Goal: Task Accomplishment & Management: Manage account settings

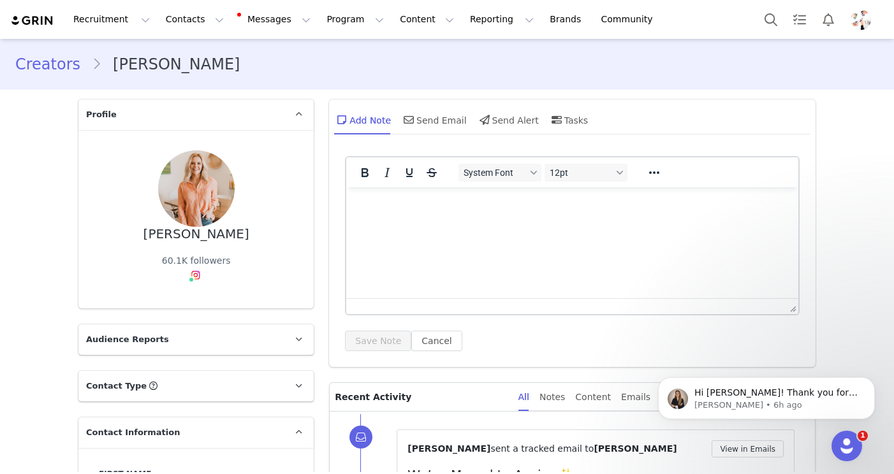
scroll to position [620, 0]
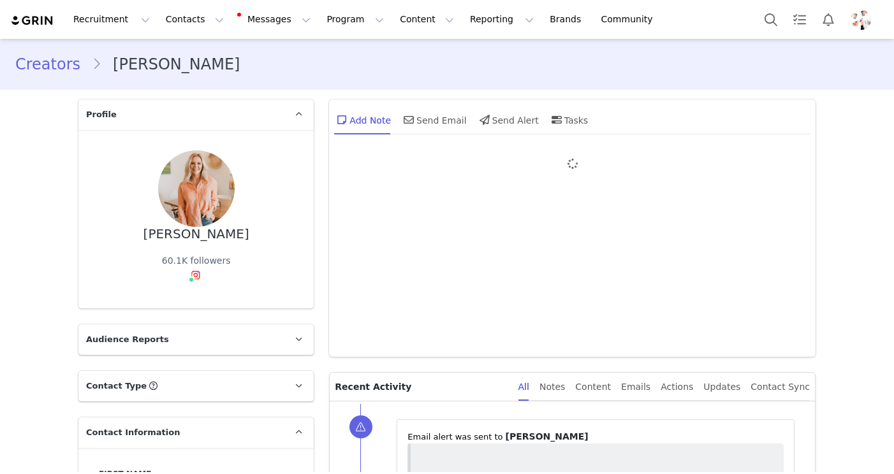
type input "+1 ([GEOGRAPHIC_DATA])"
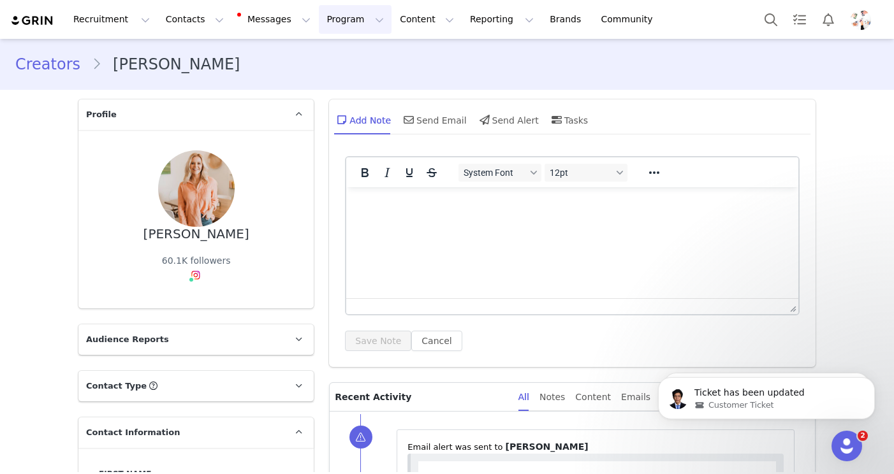
click at [359, 17] on button "Program Program" at bounding box center [355, 19] width 73 height 29
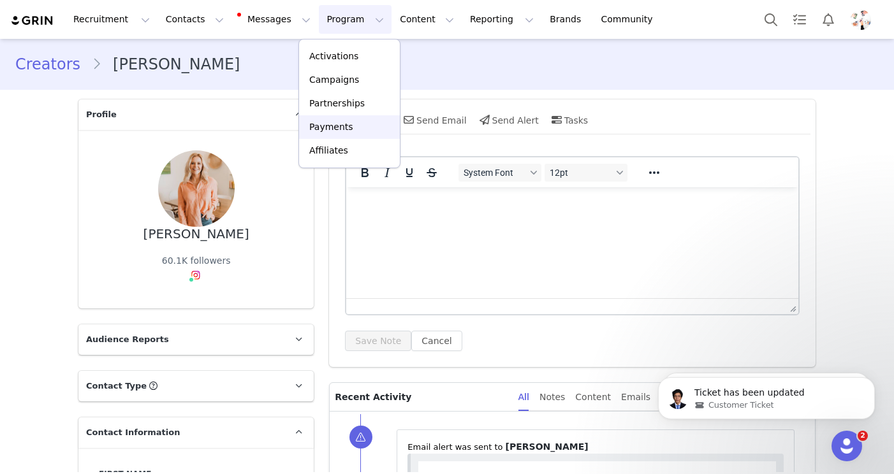
click at [340, 127] on p "Payments" at bounding box center [331, 126] width 44 height 13
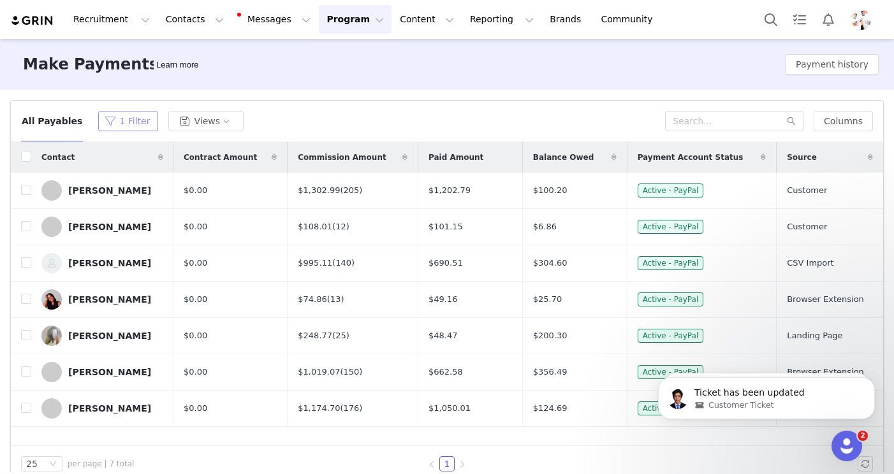
click at [115, 119] on button "1 Filter" at bounding box center [128, 121] width 60 height 20
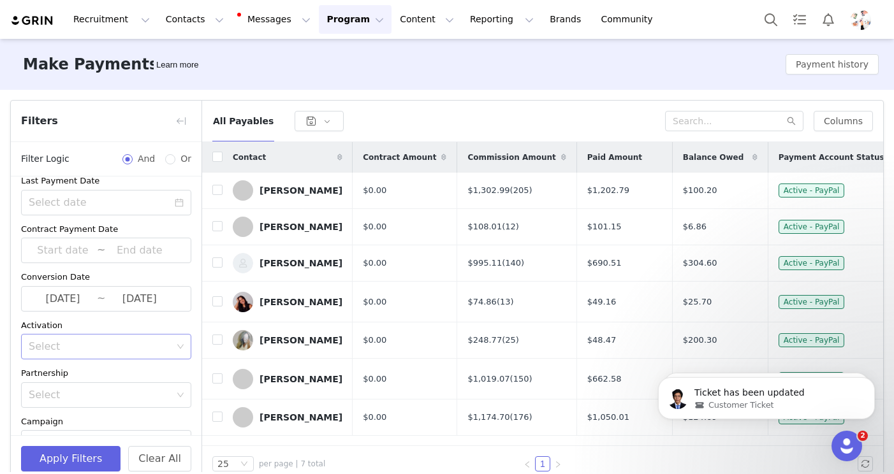
scroll to position [110, 0]
click at [99, 293] on span "[DATE] ~ [DATE]" at bounding box center [106, 297] width 170 height 25
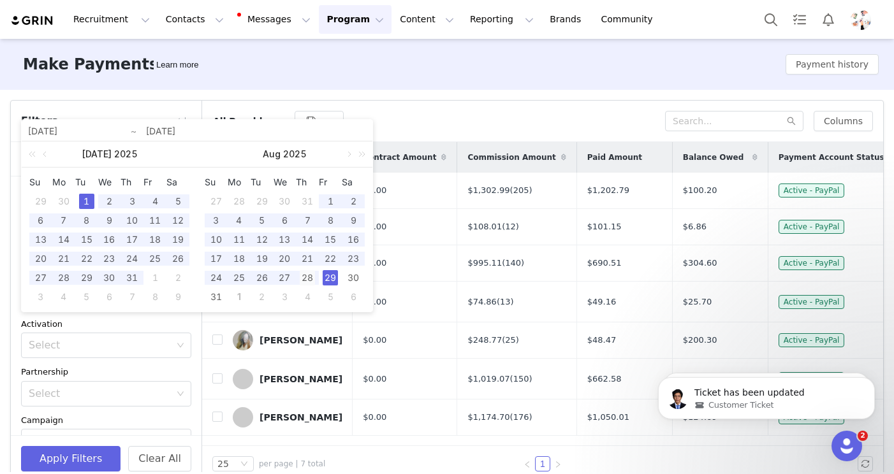
click at [305, 282] on div "28" at bounding box center [307, 277] width 15 height 15
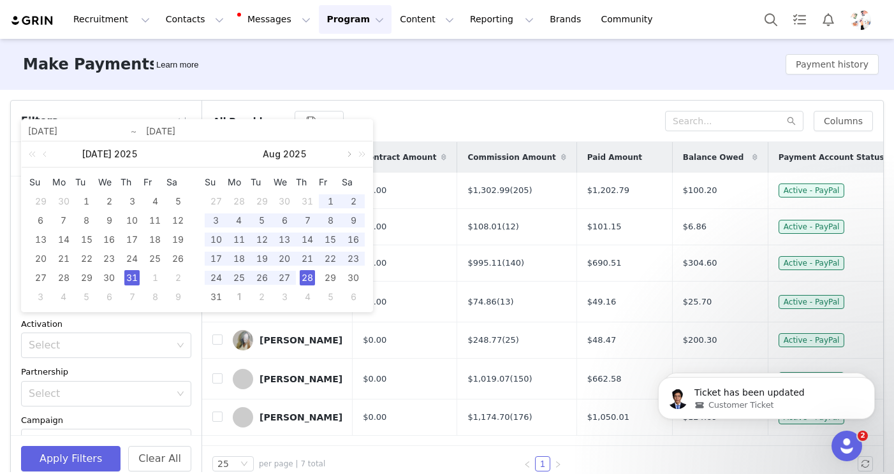
click at [349, 154] on link at bounding box center [347, 154] width 11 height 25
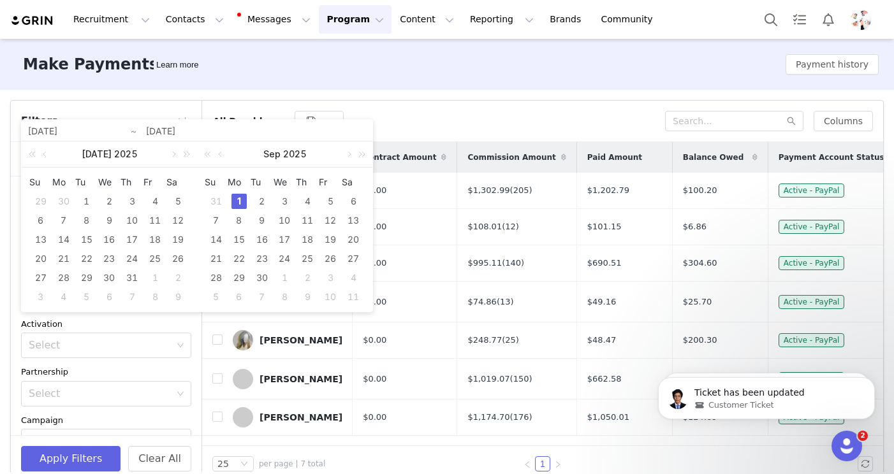
click at [242, 196] on div "1" at bounding box center [238, 201] width 15 height 15
type input "[DATE]"
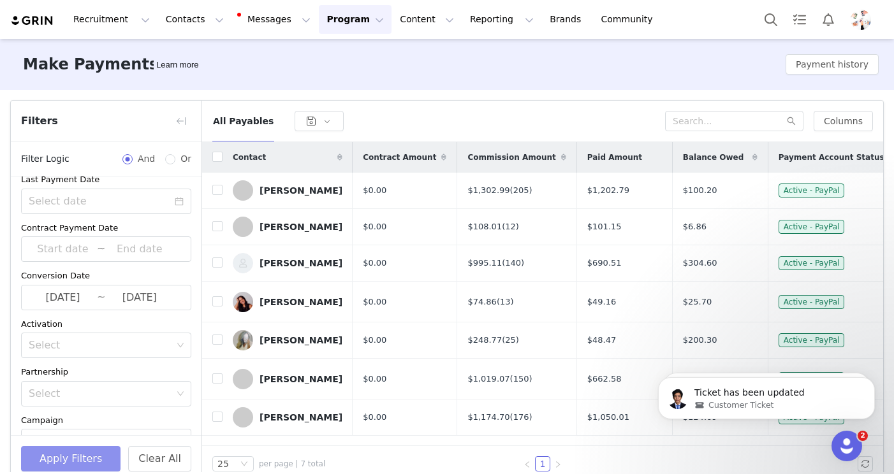
click at [88, 459] on button "Apply Filters" at bounding box center [70, 458] width 99 height 25
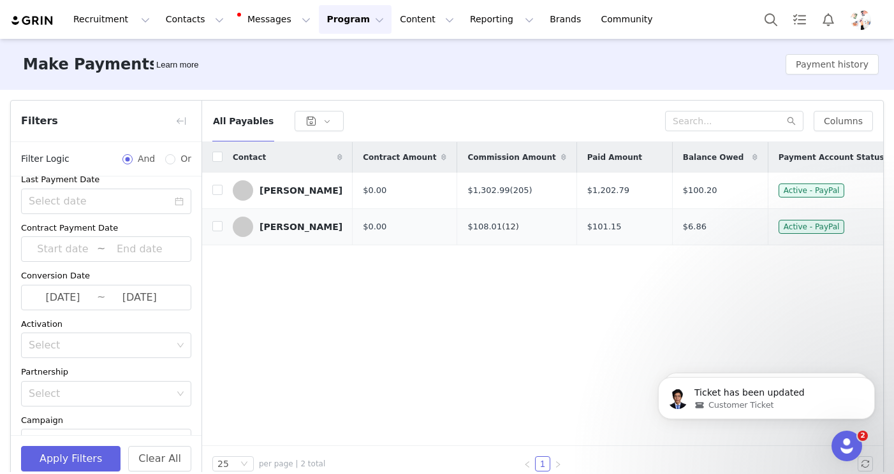
click at [502, 228] on link "(12)" at bounding box center [510, 227] width 17 height 10
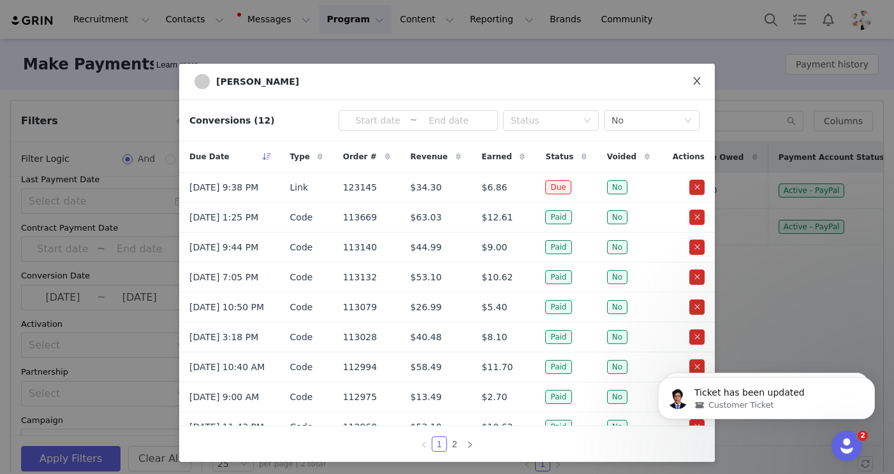
click at [698, 80] on icon "icon: close" at bounding box center [697, 81] width 10 height 10
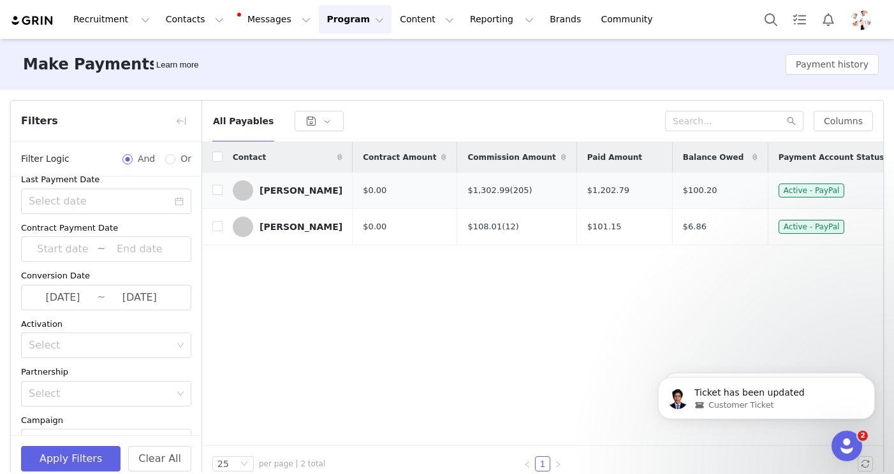
click at [516, 189] on link "(205)" at bounding box center [521, 190] width 22 height 10
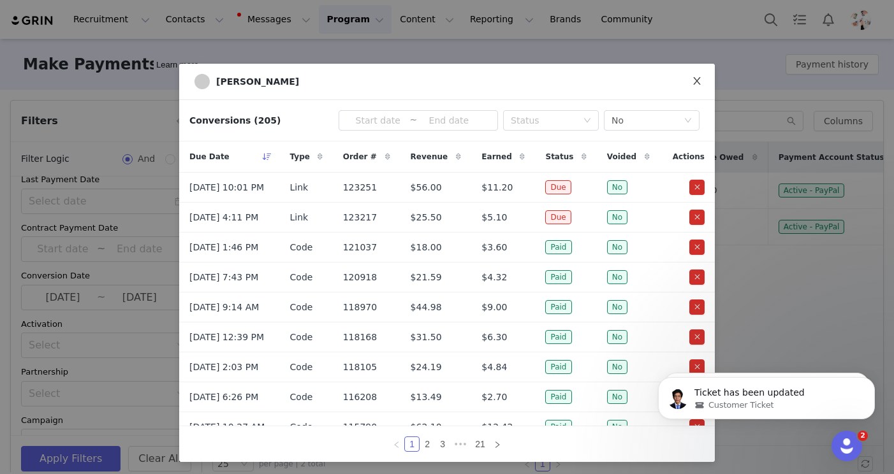
click at [701, 79] on icon "icon: close" at bounding box center [697, 81] width 10 height 10
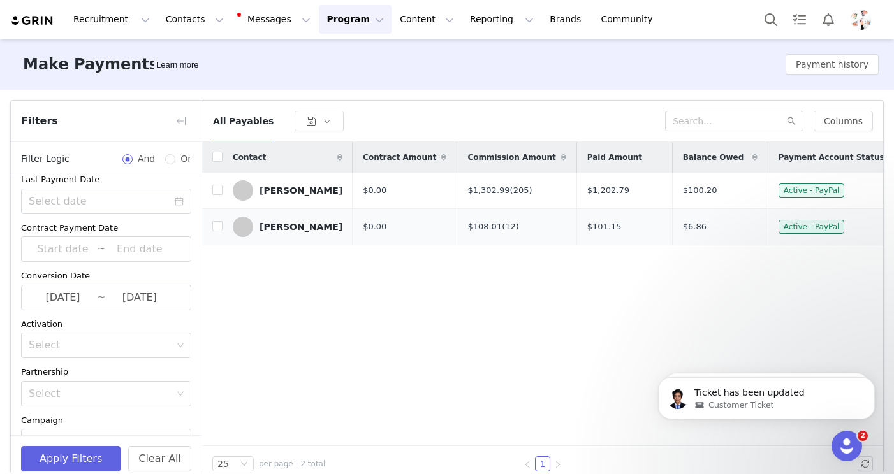
click at [507, 229] on link "(12)" at bounding box center [510, 227] width 17 height 10
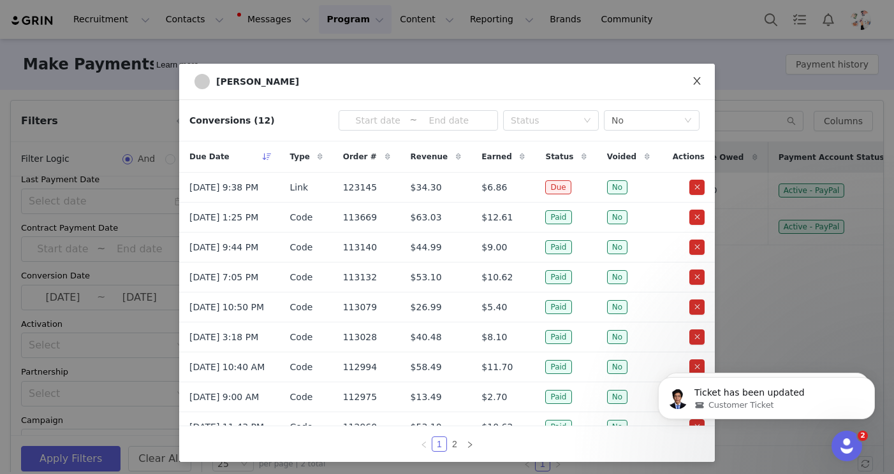
click at [702, 78] on span "Close" at bounding box center [697, 82] width 36 height 36
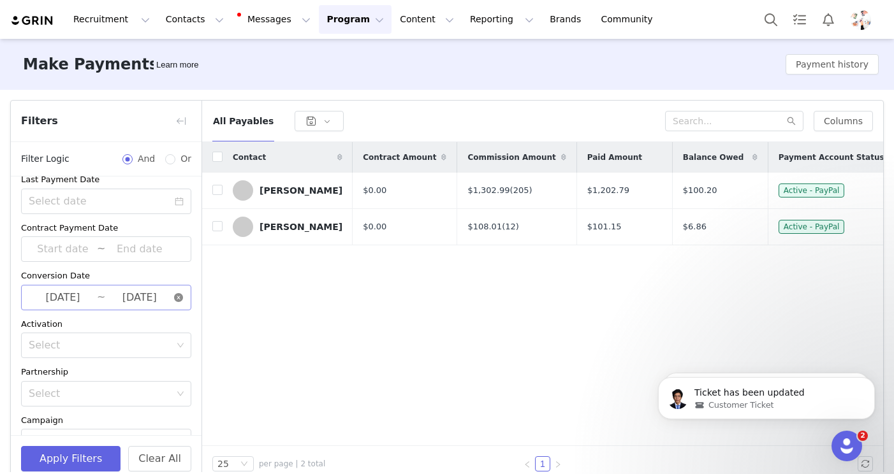
click at [180, 299] on icon "icon: close-circle" at bounding box center [178, 297] width 9 height 9
click at [114, 455] on button "Apply Filters" at bounding box center [70, 458] width 99 height 25
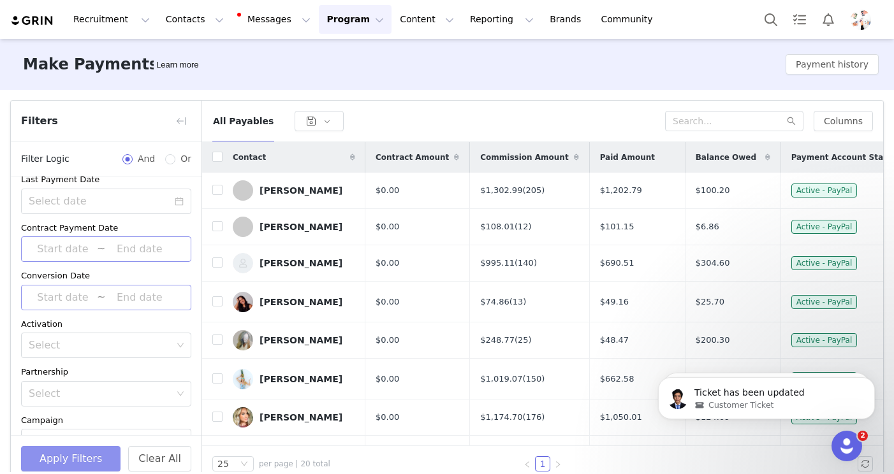
scroll to position [0, 0]
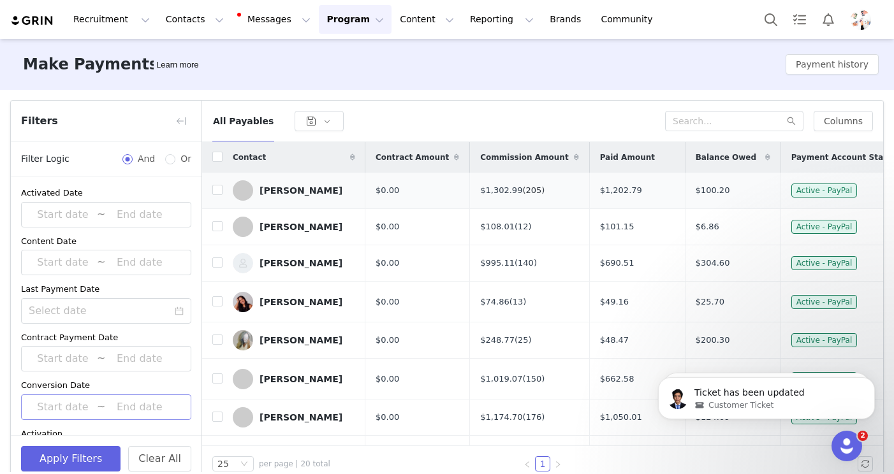
click at [532, 188] on link "(205)" at bounding box center [533, 190] width 22 height 10
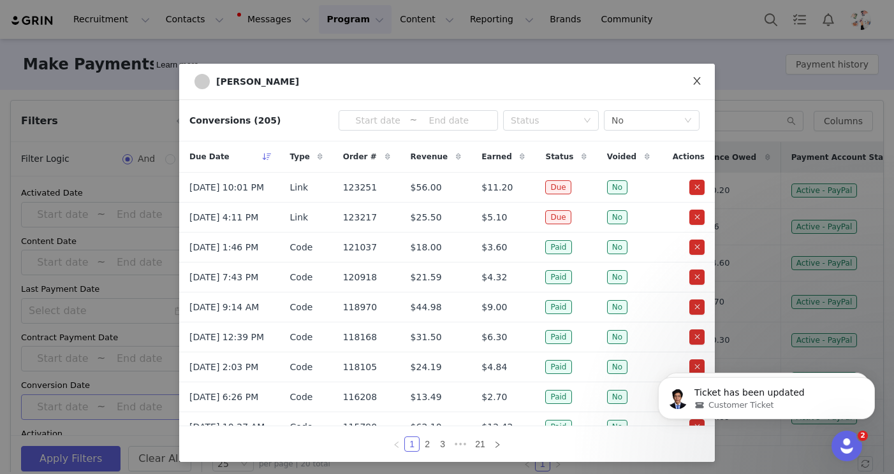
click at [694, 84] on icon "icon: close" at bounding box center [697, 81] width 10 height 10
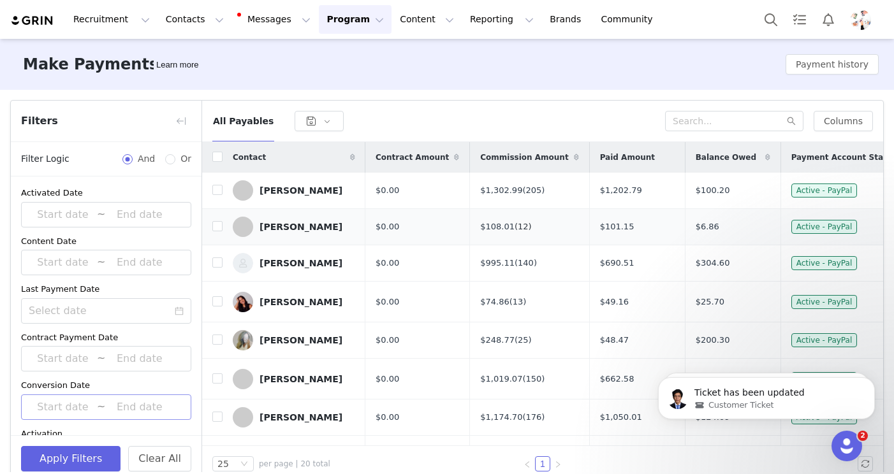
click at [520, 222] on link "(12)" at bounding box center [522, 227] width 17 height 10
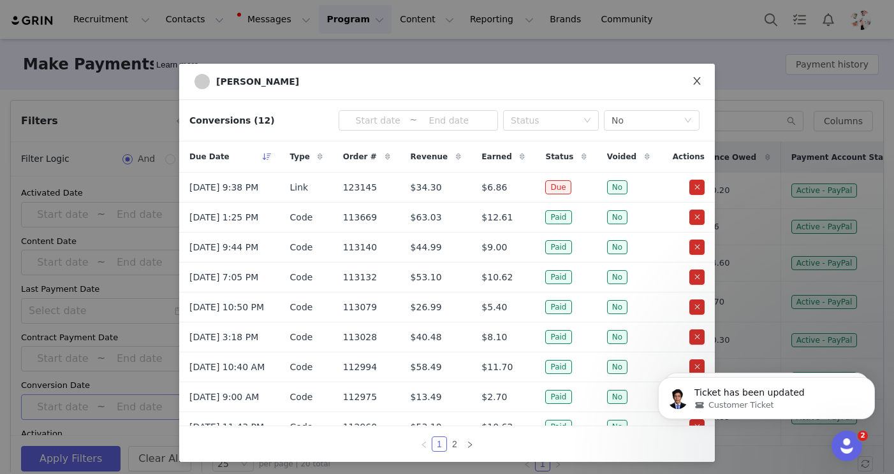
click at [695, 76] on icon "icon: close" at bounding box center [697, 81] width 10 height 10
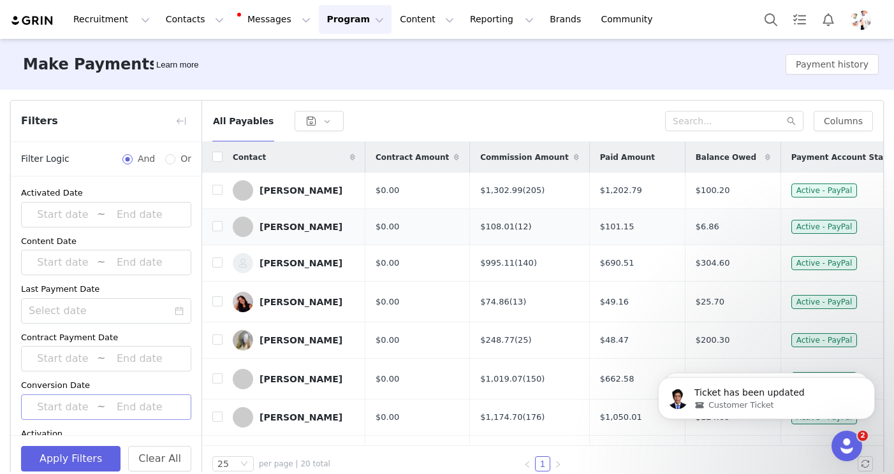
click at [518, 226] on link "(12)" at bounding box center [522, 227] width 17 height 10
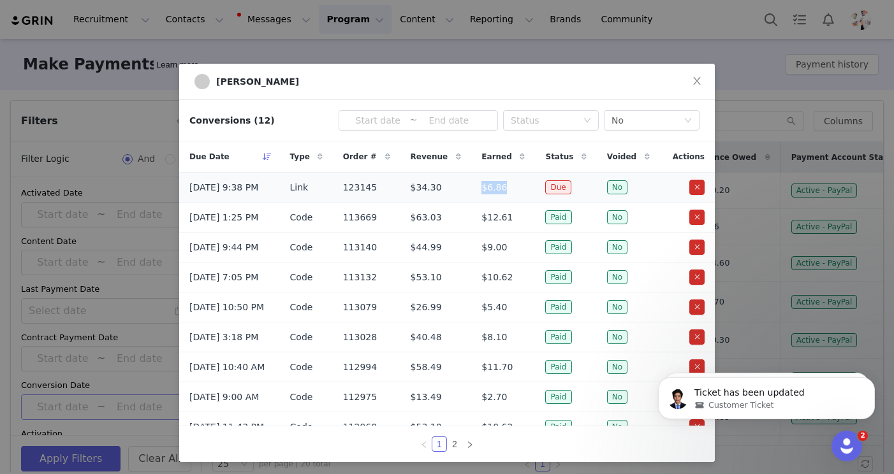
drag, startPoint x: 522, startPoint y: 187, endPoint x: 495, endPoint y: 187, distance: 27.4
click at [495, 187] on td "$6.86" at bounding box center [503, 188] width 64 height 30
copy span "$6.86"
click at [251, 52] on div "[PERSON_NAME] Conversions (12) ~ Status Voided No Due Date Type Order # Revenue…" at bounding box center [447, 237] width 894 height 474
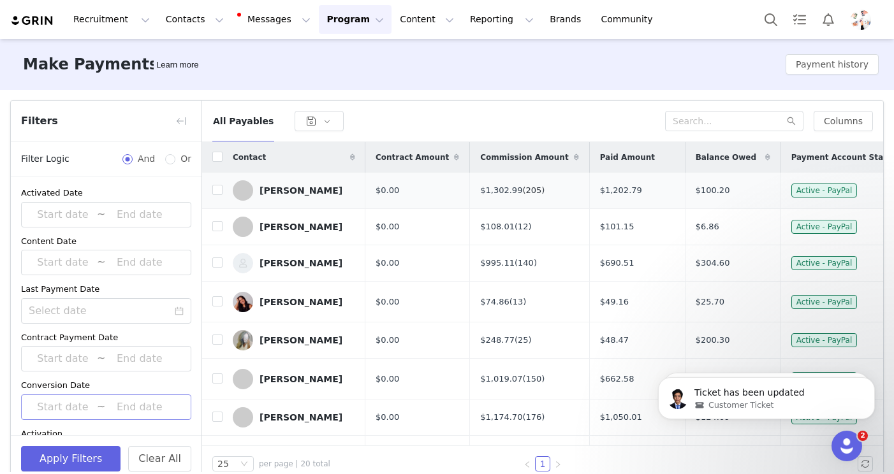
click at [523, 194] on link "(205)" at bounding box center [533, 190] width 22 height 10
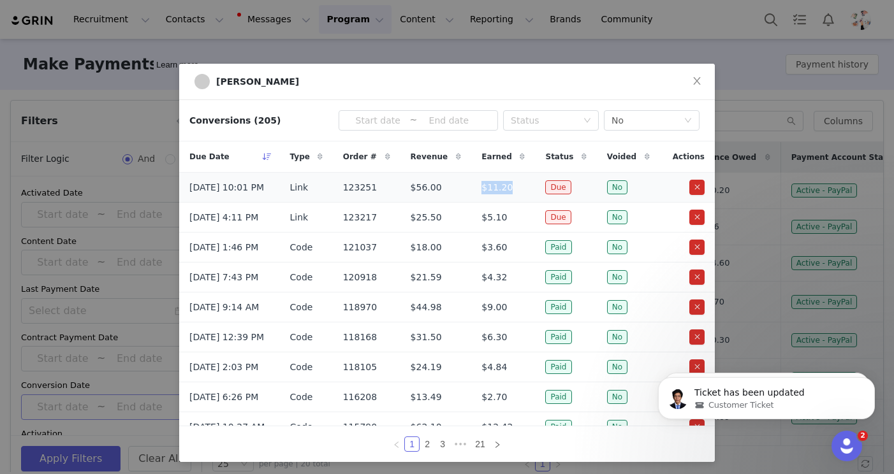
drag, startPoint x: 495, startPoint y: 187, endPoint x: 534, endPoint y: 187, distance: 38.2
click at [534, 187] on td "$11.20" at bounding box center [503, 188] width 64 height 30
copy span "$11.20"
click at [378, 40] on div "[PERSON_NAME] Conversions (205) ~ Status Voided No Due Date Type Order # Revenu…" at bounding box center [447, 237] width 894 height 474
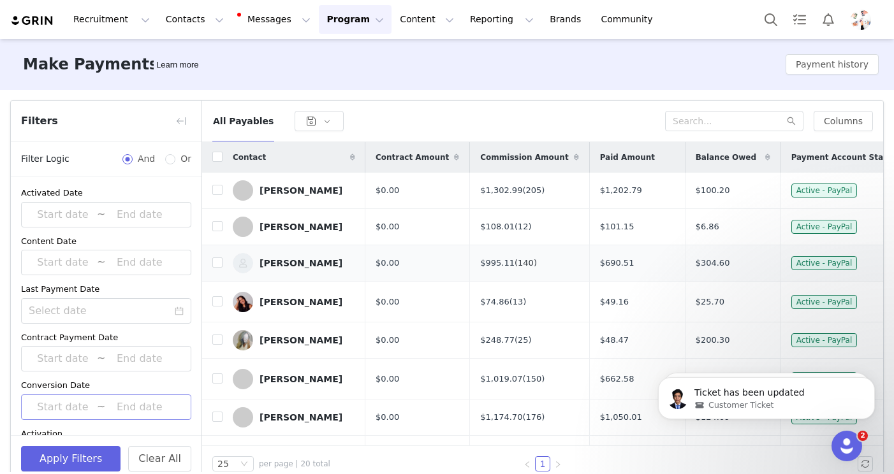
click at [517, 262] on link "(140)" at bounding box center [525, 263] width 22 height 10
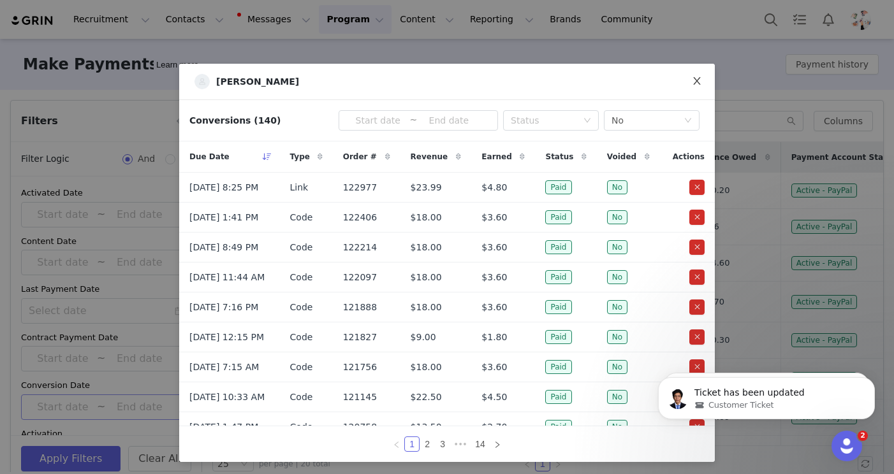
click at [692, 80] on icon "icon: close" at bounding box center [697, 81] width 10 height 10
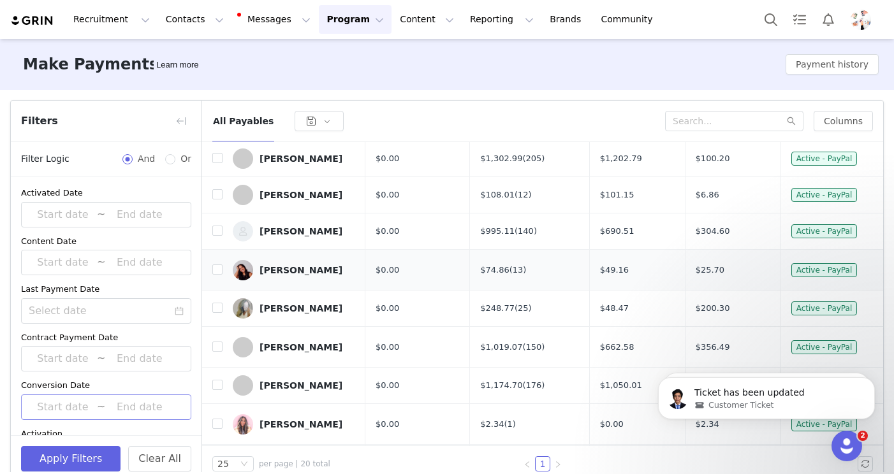
scroll to position [38, 0]
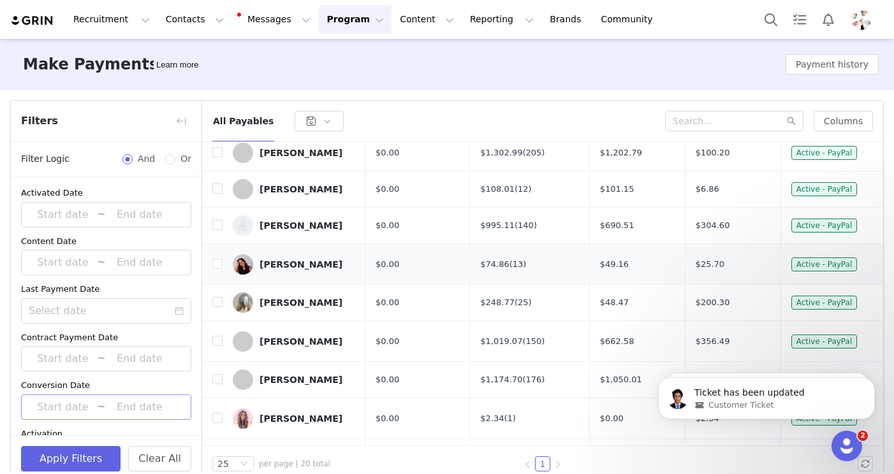
click at [509, 260] on link "(13)" at bounding box center [517, 264] width 17 height 10
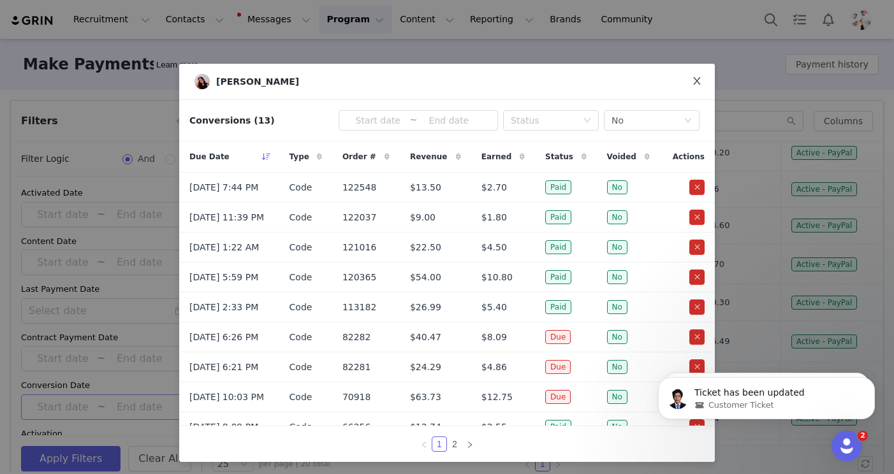
click at [699, 81] on icon "icon: close" at bounding box center [697, 81] width 10 height 10
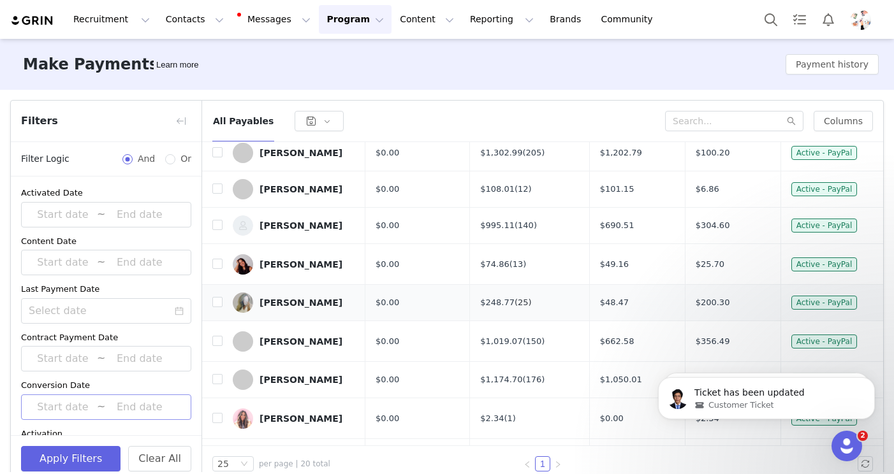
click at [519, 300] on link "(25)" at bounding box center [522, 303] width 17 height 10
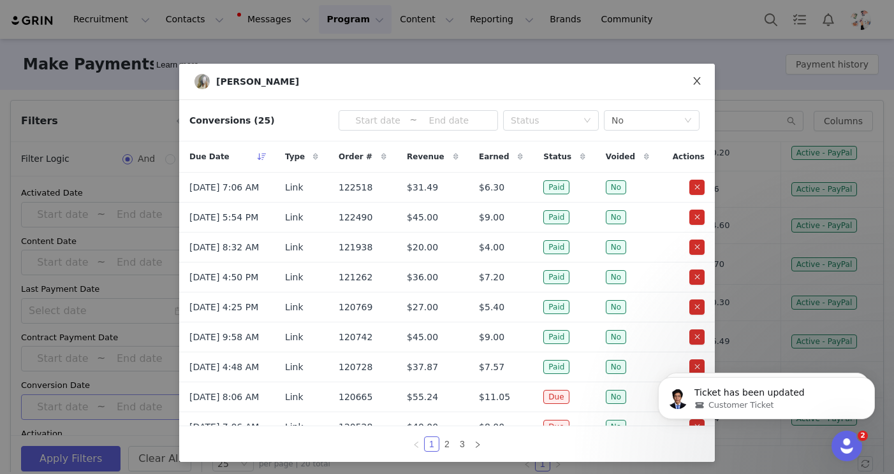
click at [697, 85] on icon "icon: close" at bounding box center [697, 81] width 10 height 10
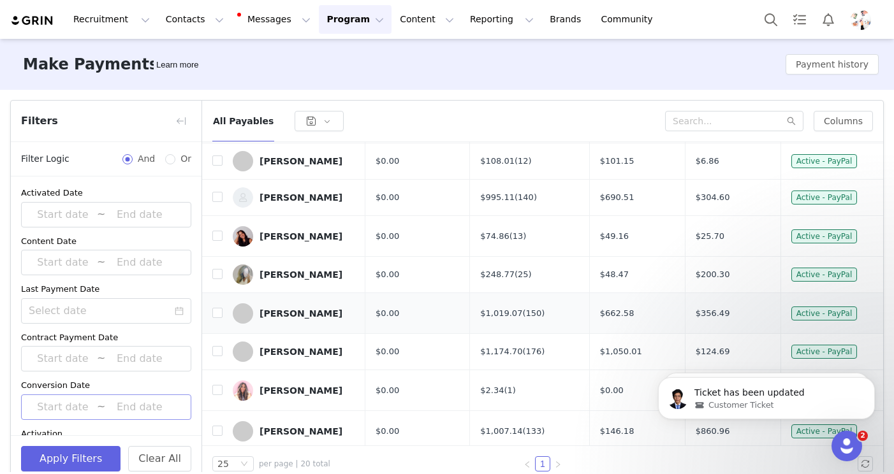
scroll to position [72, 0]
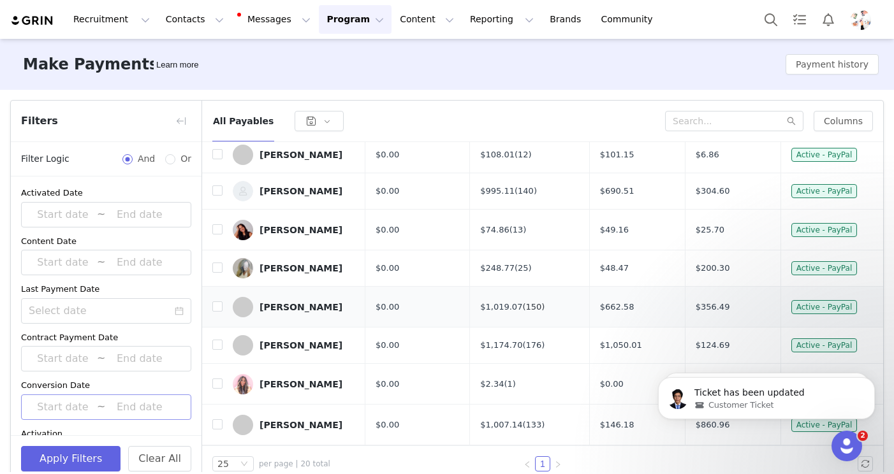
click at [529, 302] on link "(150)" at bounding box center [533, 307] width 22 height 10
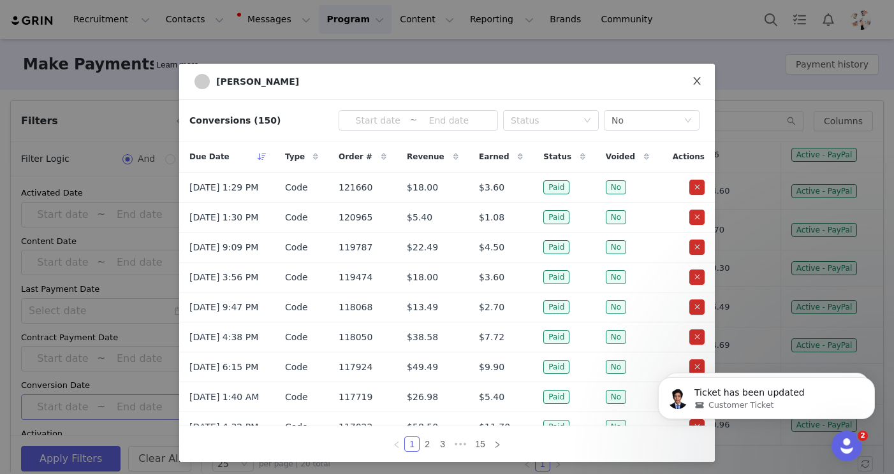
click at [695, 76] on icon "icon: close" at bounding box center [697, 81] width 10 height 10
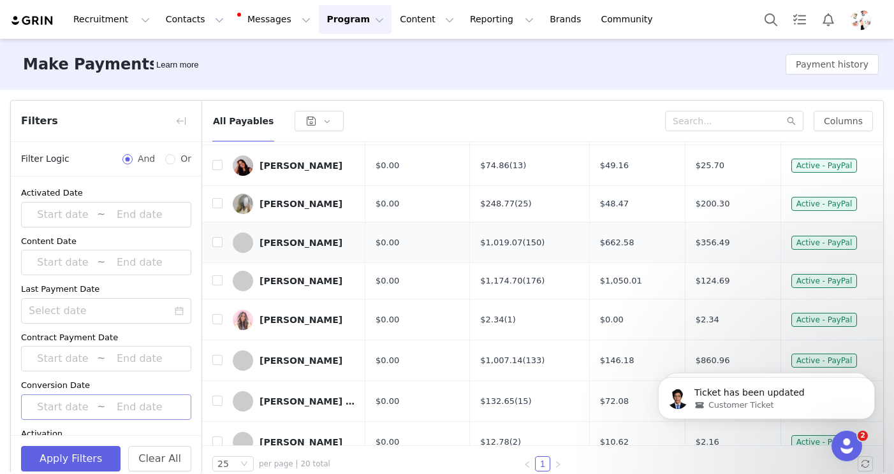
scroll to position [150, 0]
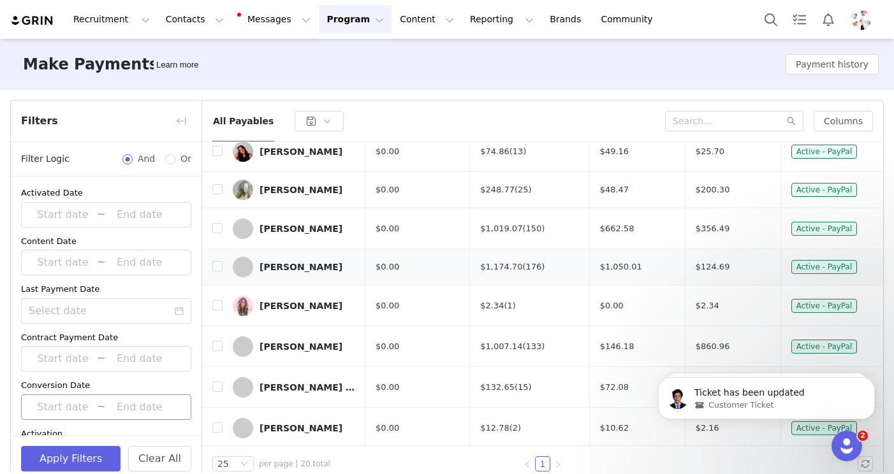
click at [526, 262] on link "(176)" at bounding box center [533, 267] width 22 height 10
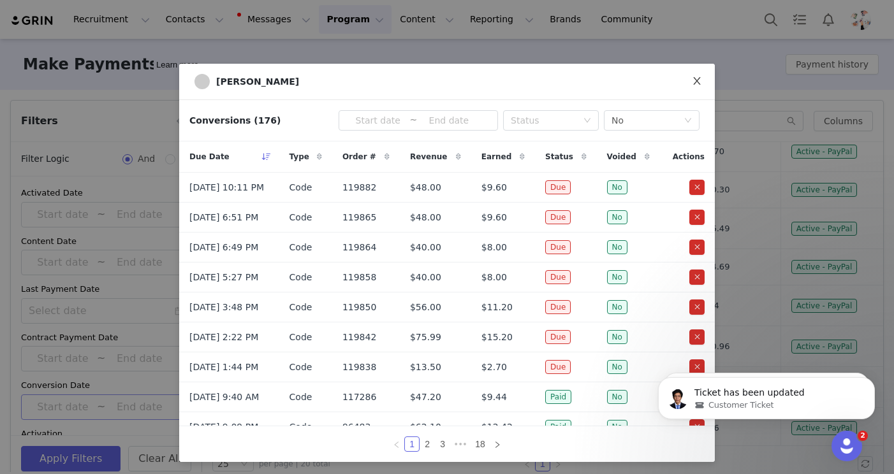
click at [695, 78] on icon "icon: close" at bounding box center [697, 81] width 10 height 10
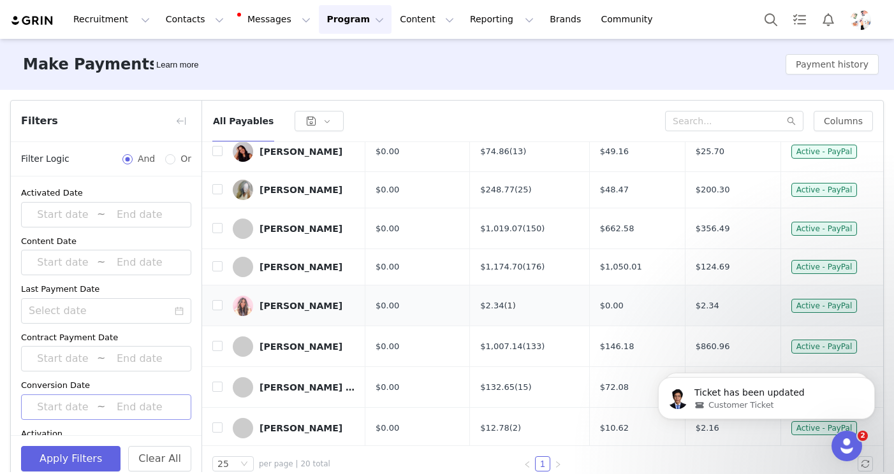
click at [504, 301] on link "(1)" at bounding box center [509, 306] width 11 height 10
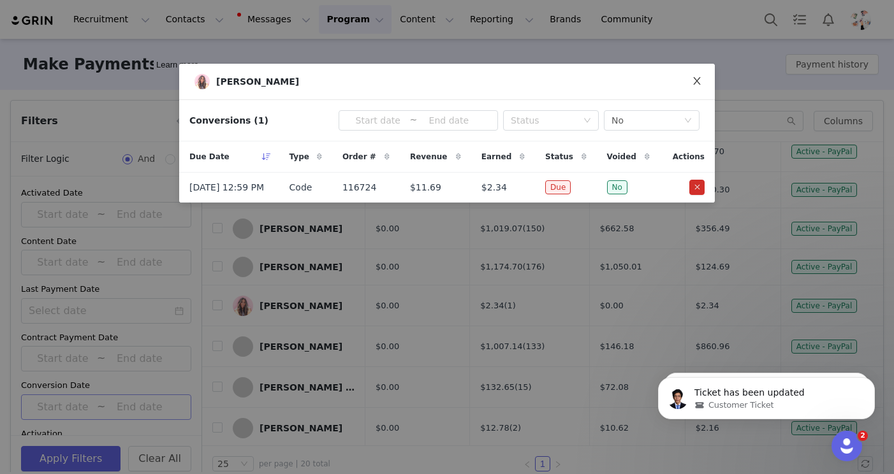
click at [697, 82] on icon "icon: close" at bounding box center [696, 81] width 7 height 8
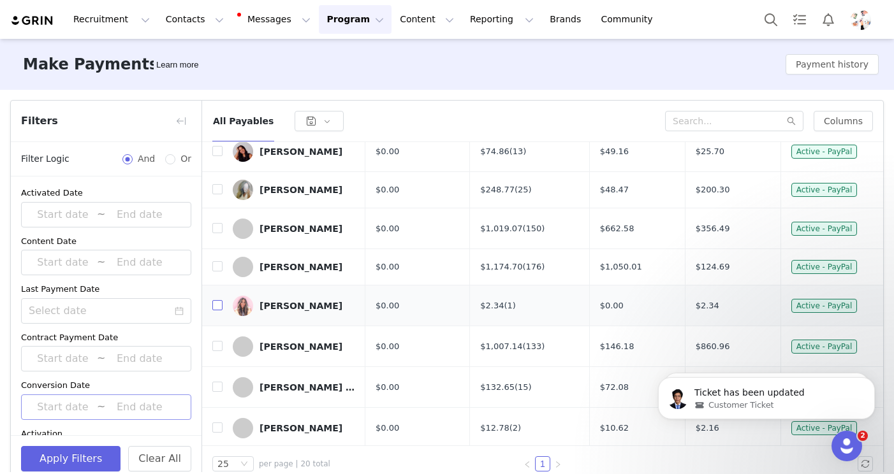
click at [221, 300] on input "checkbox" at bounding box center [217, 305] width 10 height 10
checkbox input "true"
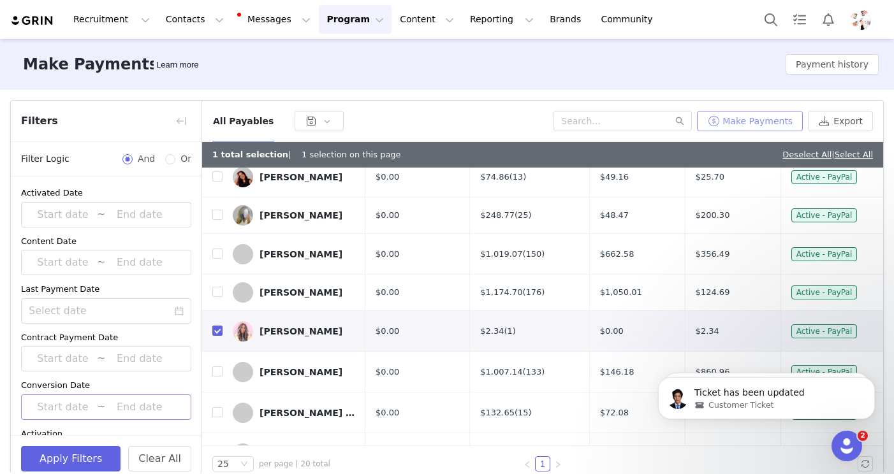
click at [777, 117] on button "Make Payments" at bounding box center [750, 121] width 106 height 20
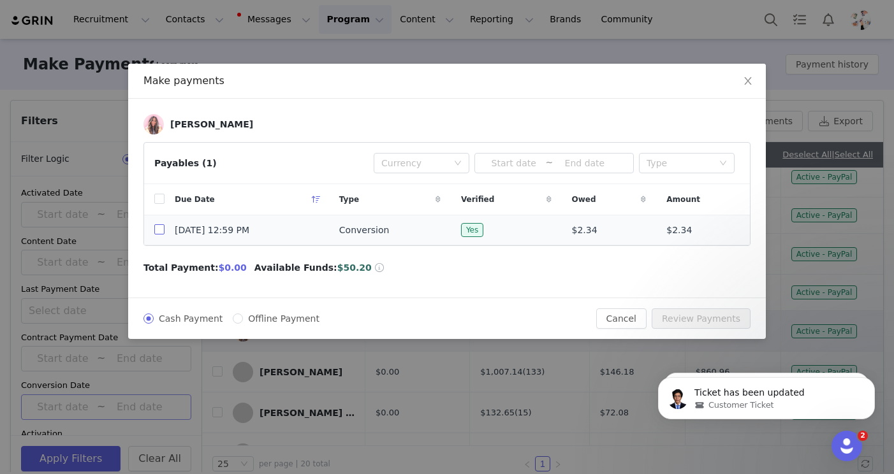
click at [161, 233] on input "checkbox" at bounding box center [159, 229] width 10 height 10
checkbox input "true"
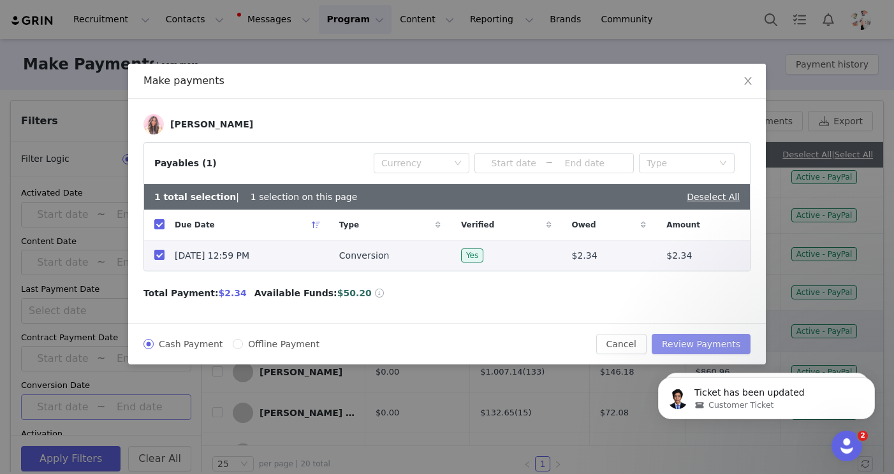
click at [719, 344] on button "Review Payments" at bounding box center [700, 344] width 99 height 20
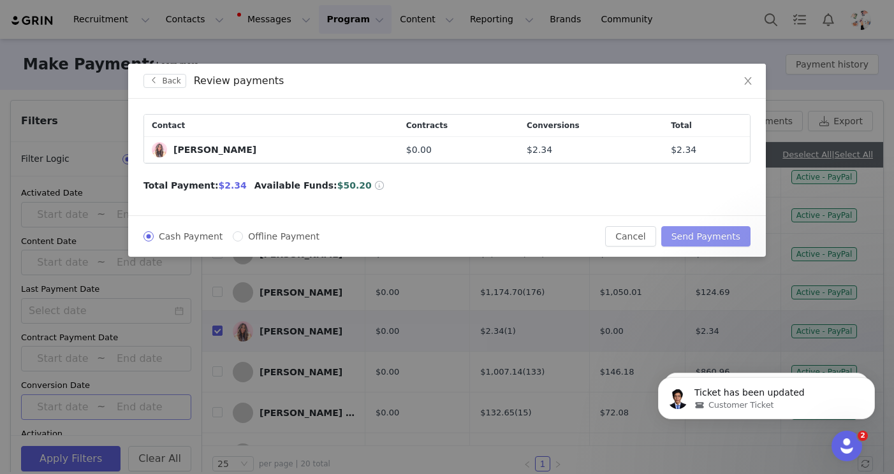
click at [714, 226] on button "Send Payments" at bounding box center [705, 236] width 89 height 20
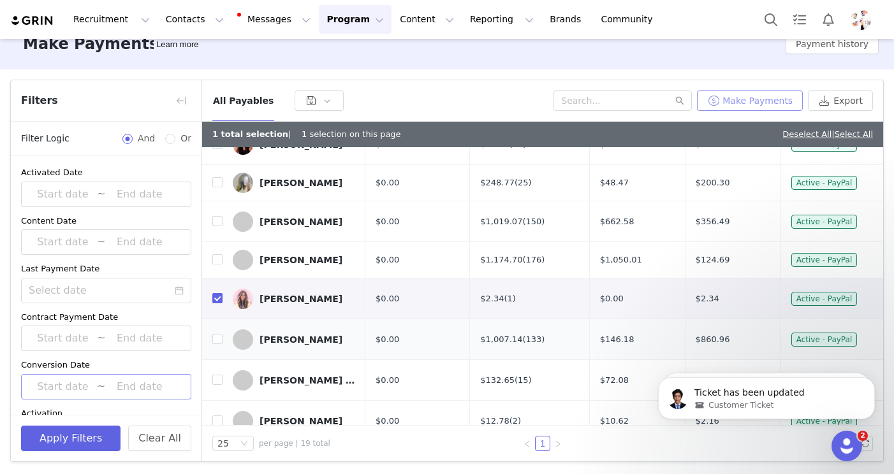
scroll to position [170, 0]
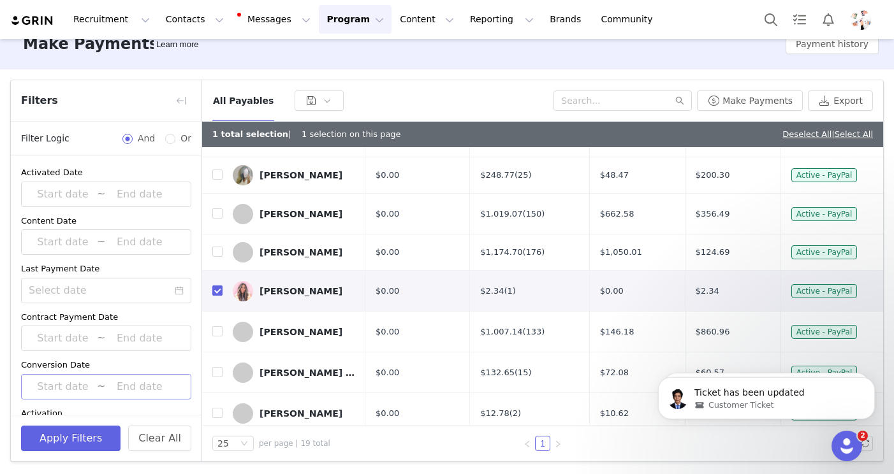
click at [218, 286] on input "checkbox" at bounding box center [217, 291] width 10 height 10
checkbox input "false"
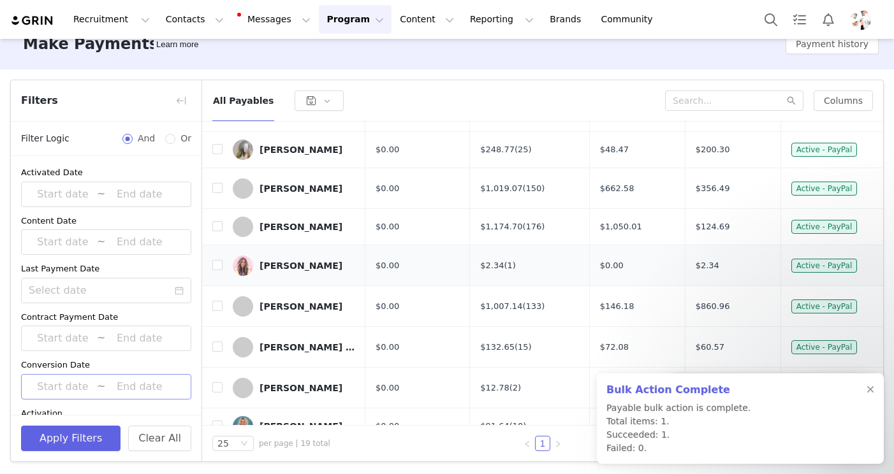
click at [504, 261] on link "(1)" at bounding box center [509, 266] width 11 height 10
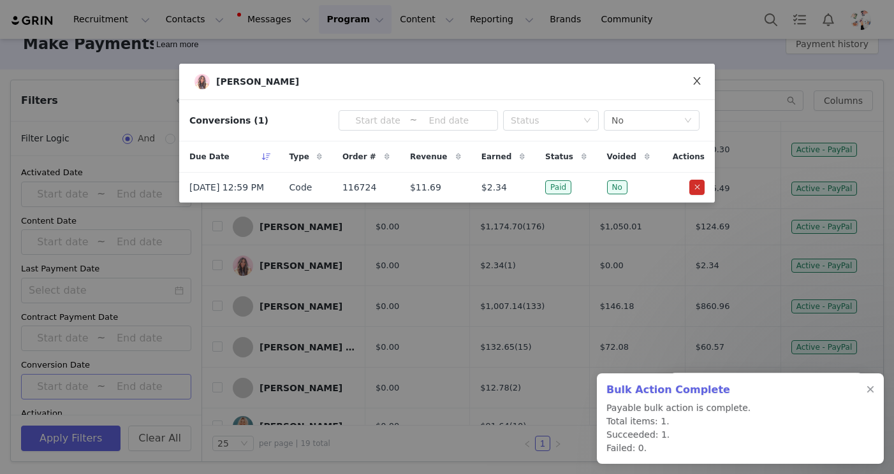
click at [694, 79] on icon "icon: close" at bounding box center [696, 81] width 7 height 8
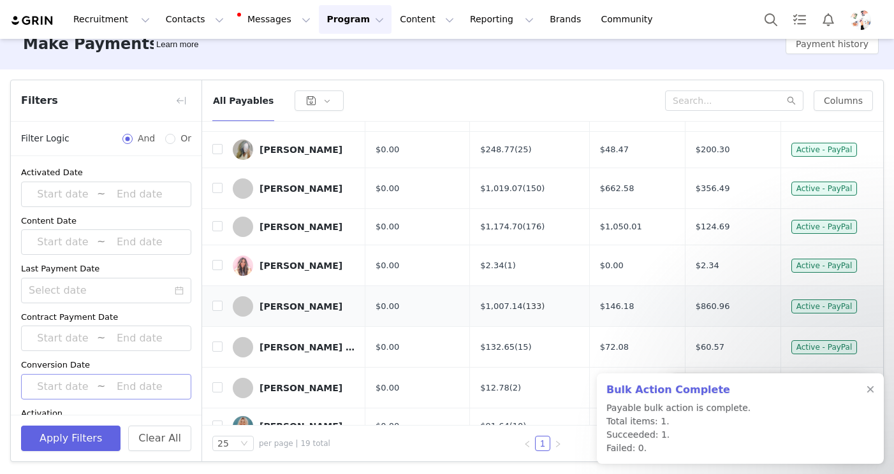
click at [523, 302] on link "(133)" at bounding box center [533, 307] width 22 height 10
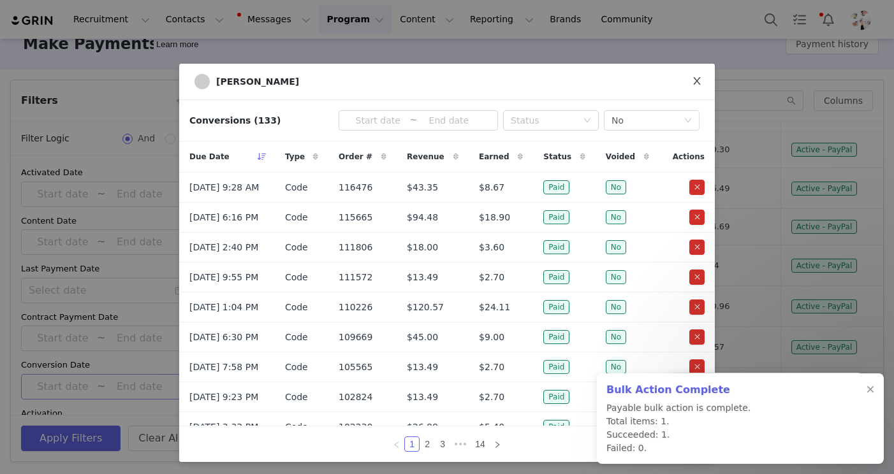
click at [701, 82] on icon "icon: close" at bounding box center [697, 81] width 10 height 10
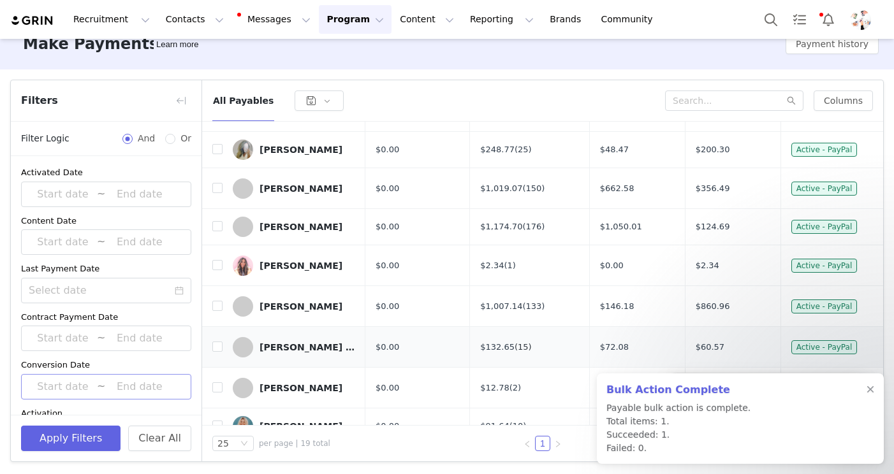
click at [517, 342] on link "(15)" at bounding box center [522, 347] width 17 height 10
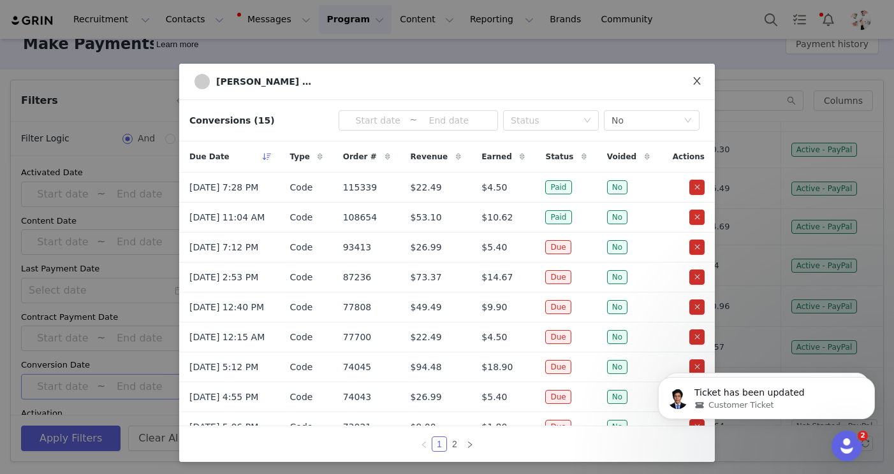
click at [700, 80] on icon "icon: close" at bounding box center [697, 81] width 10 height 10
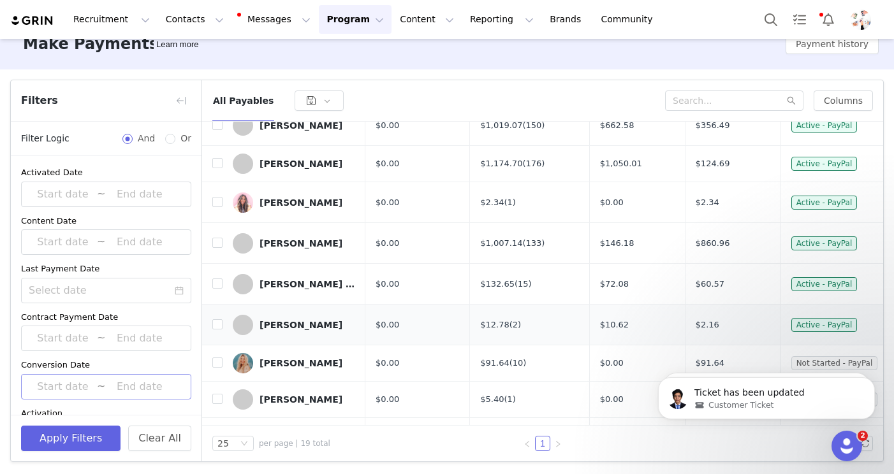
scroll to position [235, 0]
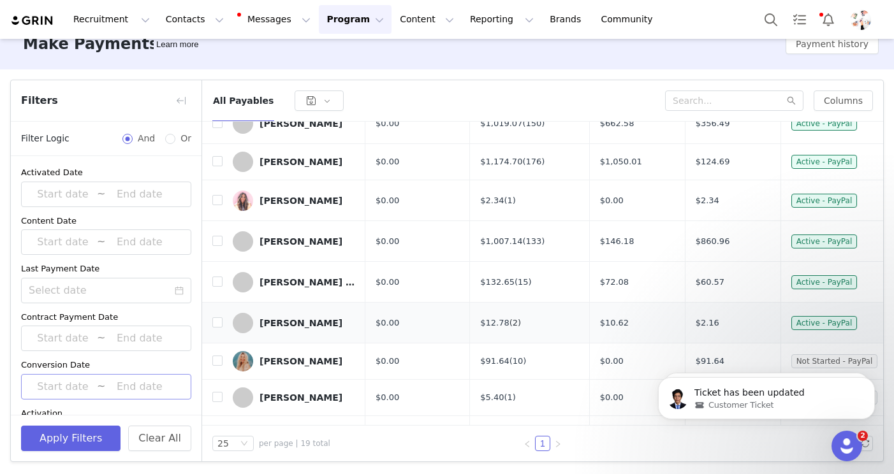
click at [509, 318] on link "(2)" at bounding box center [514, 323] width 11 height 10
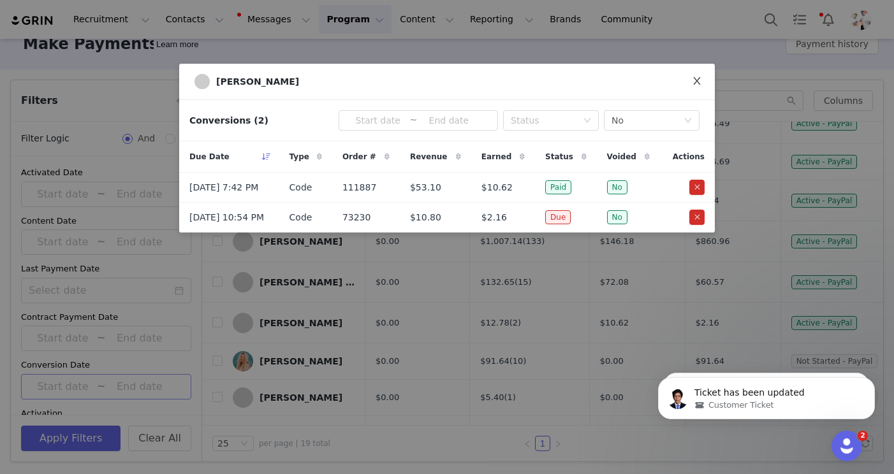
click at [701, 82] on icon "icon: close" at bounding box center [697, 81] width 10 height 10
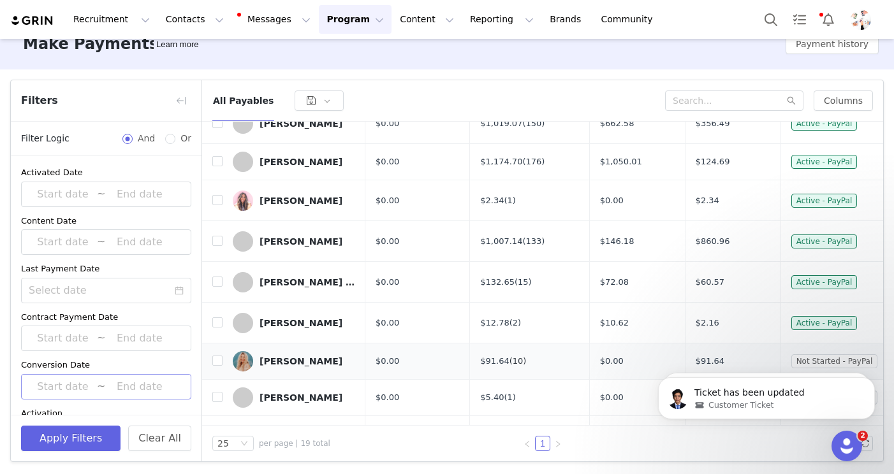
click at [509, 356] on link "(10)" at bounding box center [517, 361] width 17 height 10
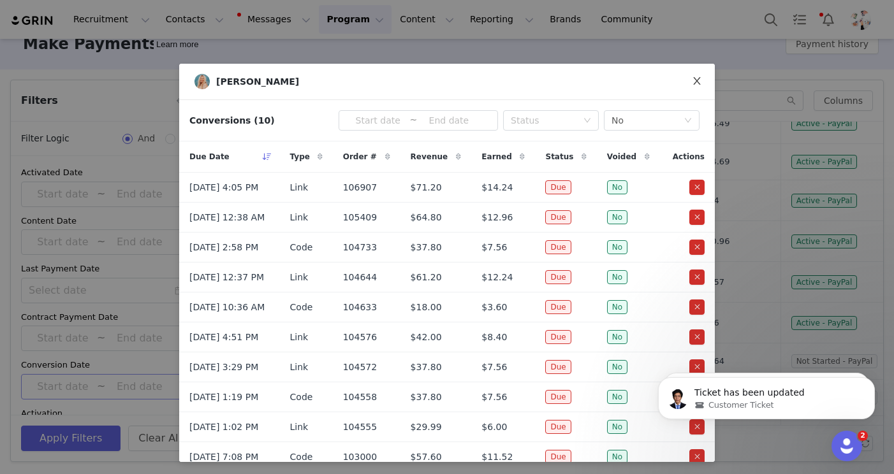
click at [698, 79] on icon "icon: close" at bounding box center [696, 81] width 7 height 8
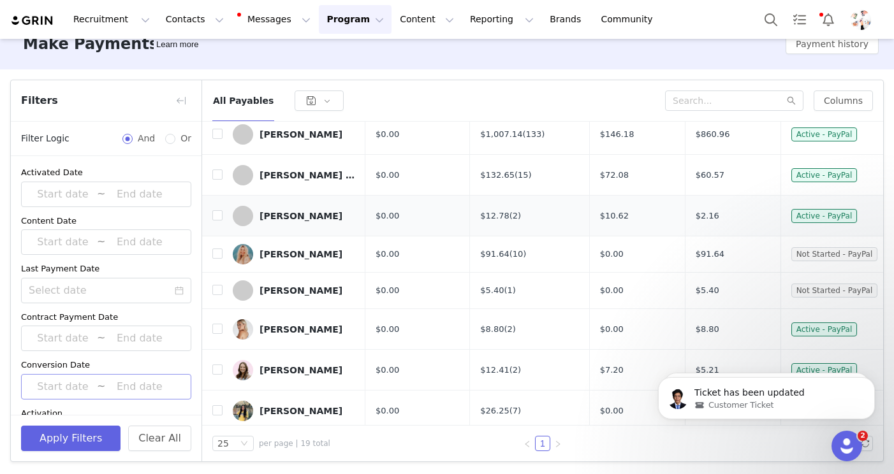
scroll to position [349, 0]
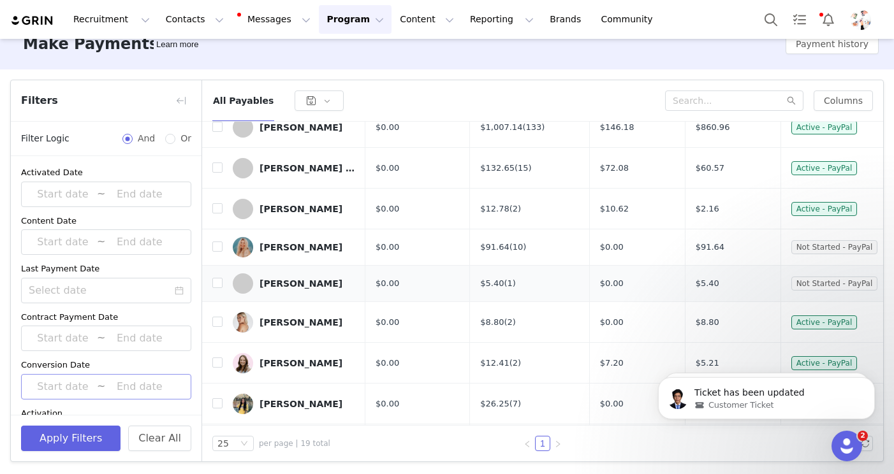
click at [503, 277] on div "$5.40 (1)" at bounding box center [529, 283] width 98 height 13
click at [504, 279] on link "(1)" at bounding box center [509, 284] width 11 height 10
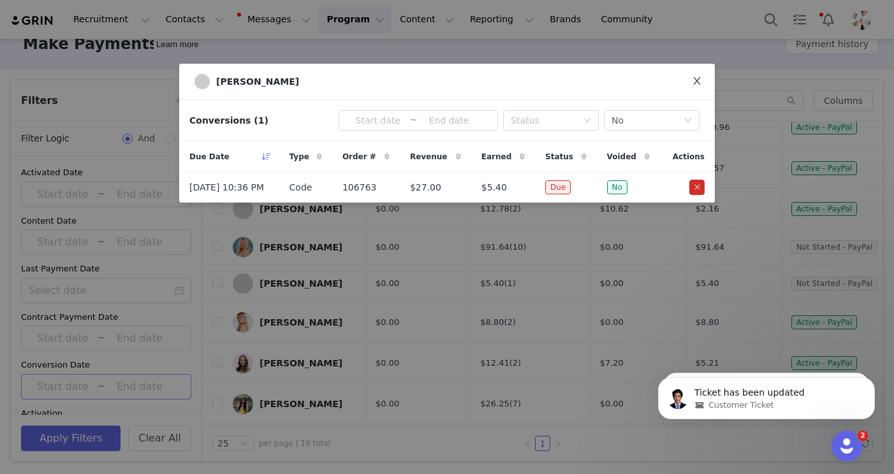
click at [699, 80] on icon "icon: close" at bounding box center [697, 81] width 10 height 10
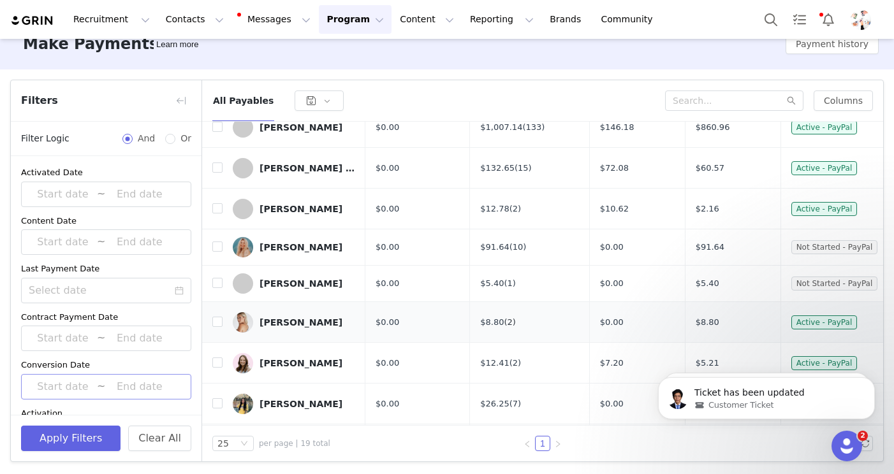
click at [504, 317] on link "(2)" at bounding box center [509, 322] width 11 height 10
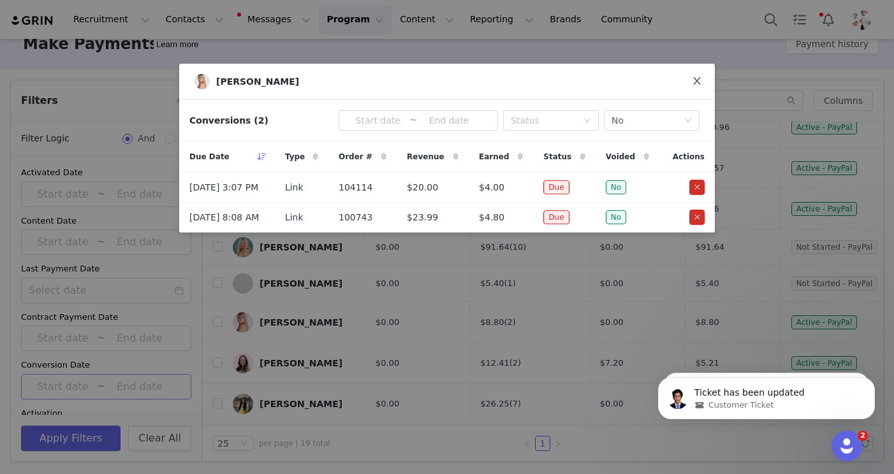
click at [704, 78] on span "Close" at bounding box center [697, 82] width 36 height 36
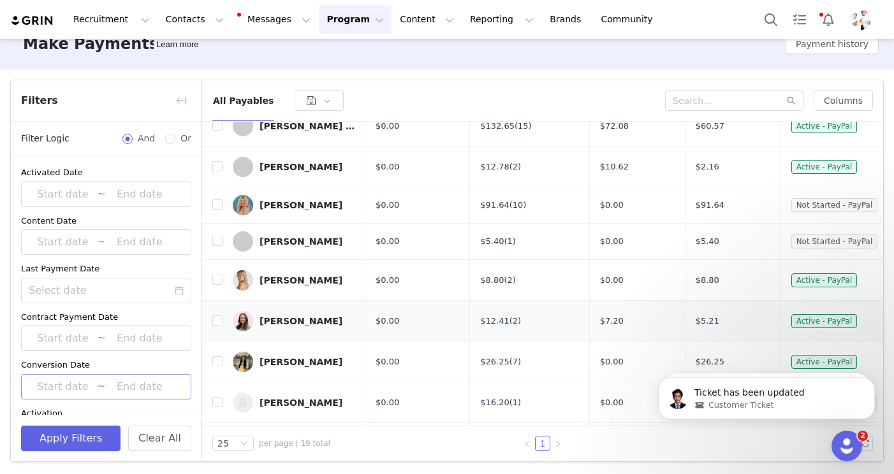
scroll to position [433, 0]
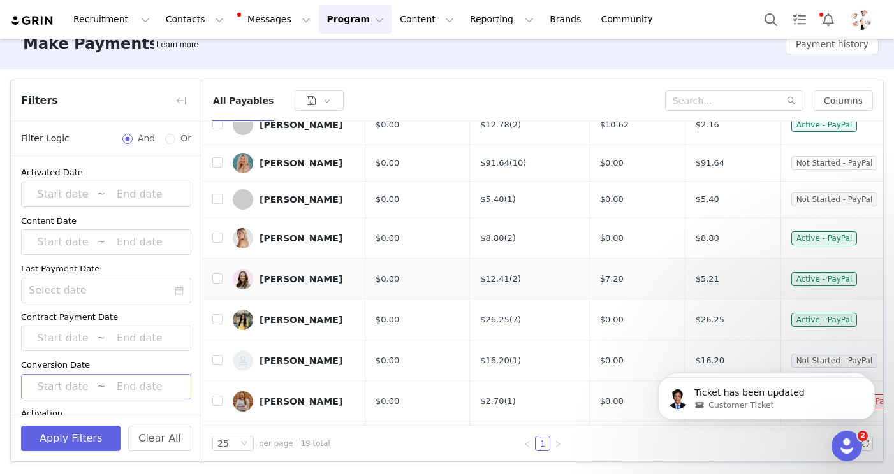
click at [509, 274] on link "(2)" at bounding box center [514, 279] width 11 height 10
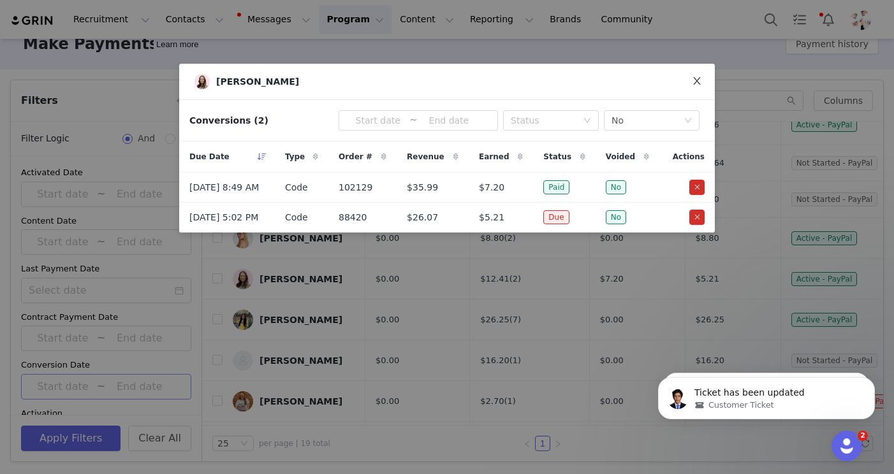
click at [699, 88] on span "Close" at bounding box center [697, 82] width 36 height 36
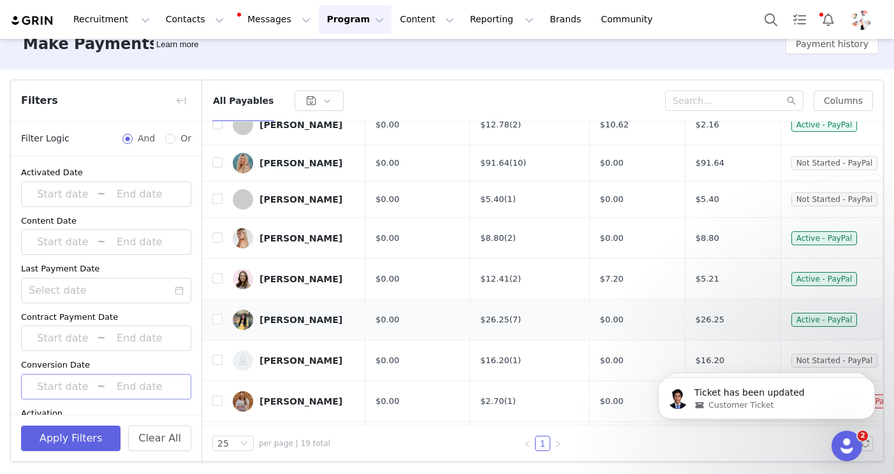
click at [509, 315] on link "(7)" at bounding box center [514, 320] width 11 height 10
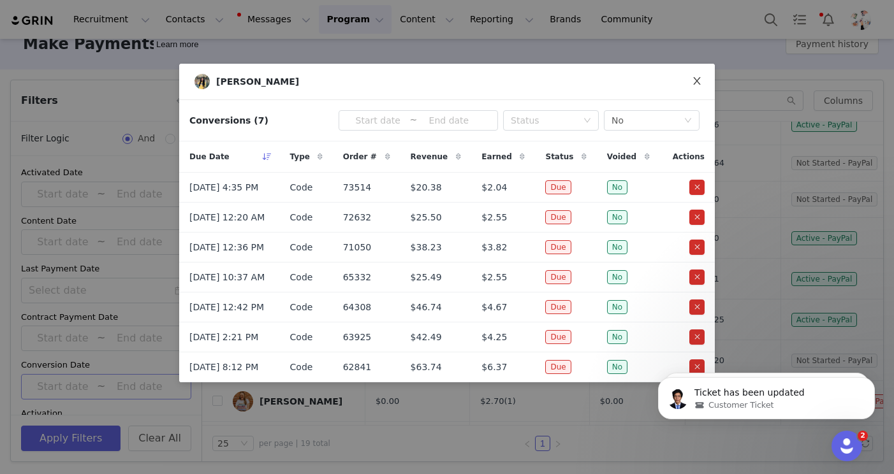
click at [692, 85] on icon "icon: close" at bounding box center [697, 81] width 10 height 10
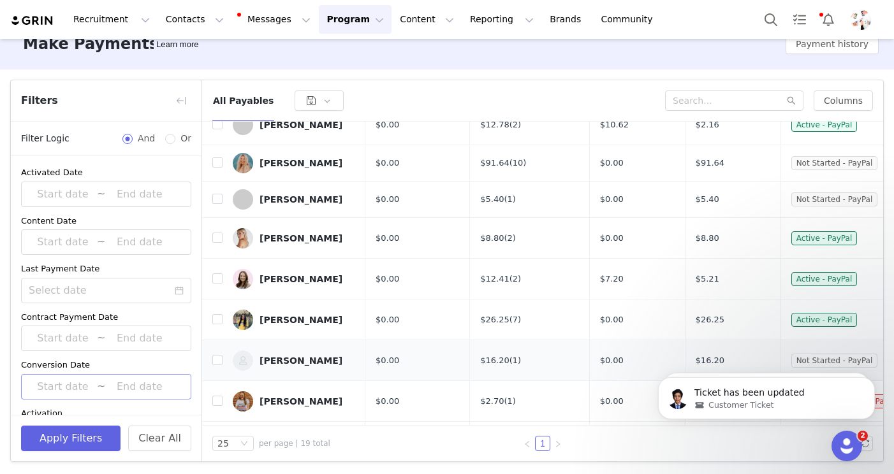
click at [513, 356] on link "(1)" at bounding box center [514, 361] width 11 height 10
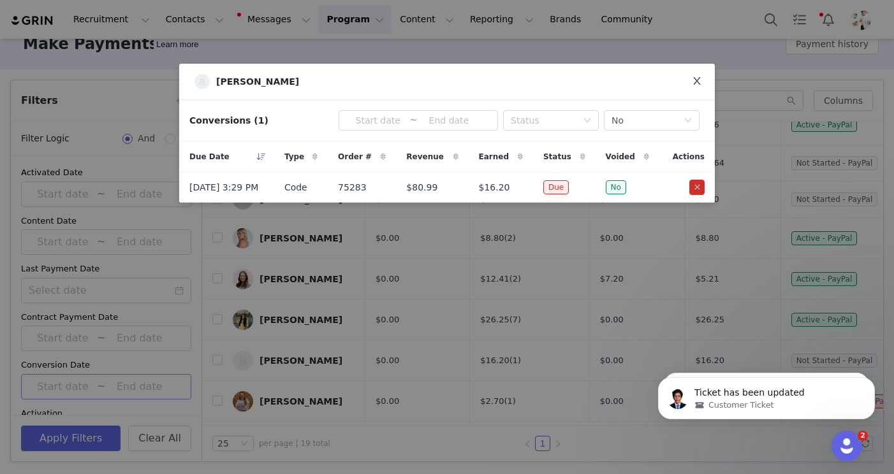
click at [698, 82] on icon "icon: close" at bounding box center [697, 81] width 10 height 10
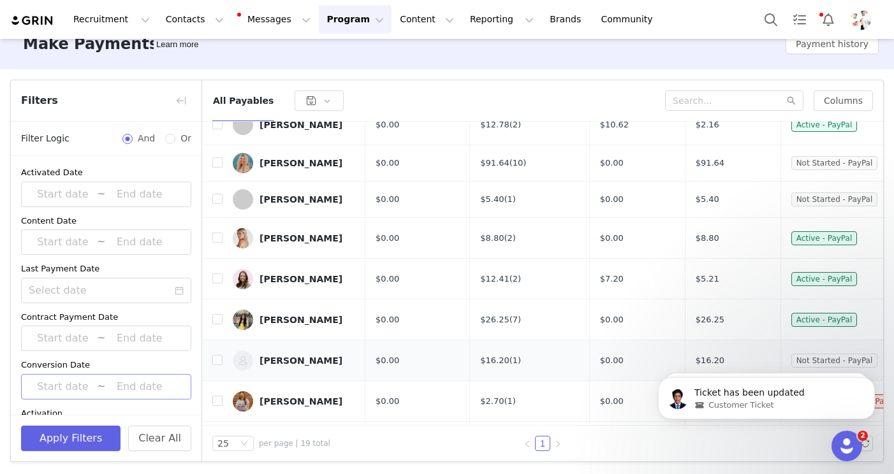
scroll to position [453, 0]
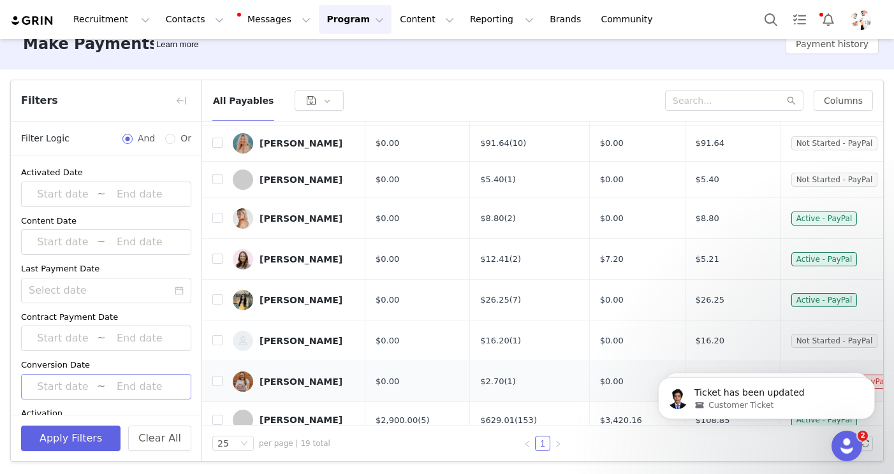
click at [508, 377] on link "(1)" at bounding box center [509, 382] width 11 height 10
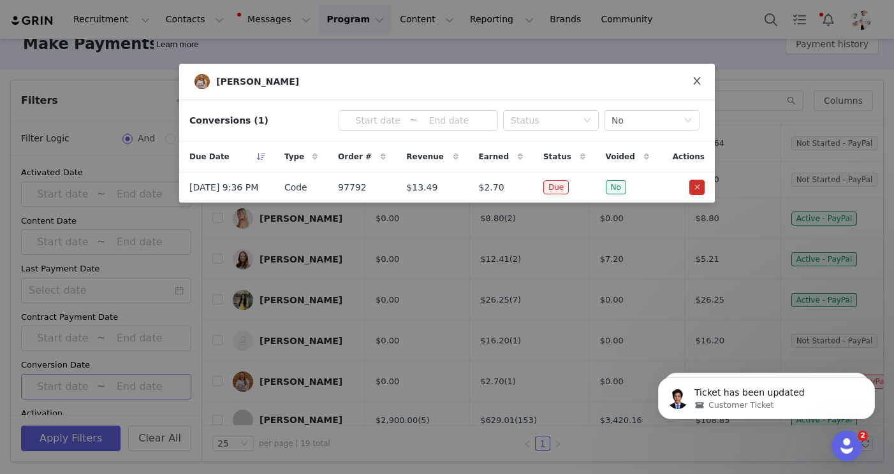
click at [703, 82] on span "Close" at bounding box center [697, 82] width 36 height 36
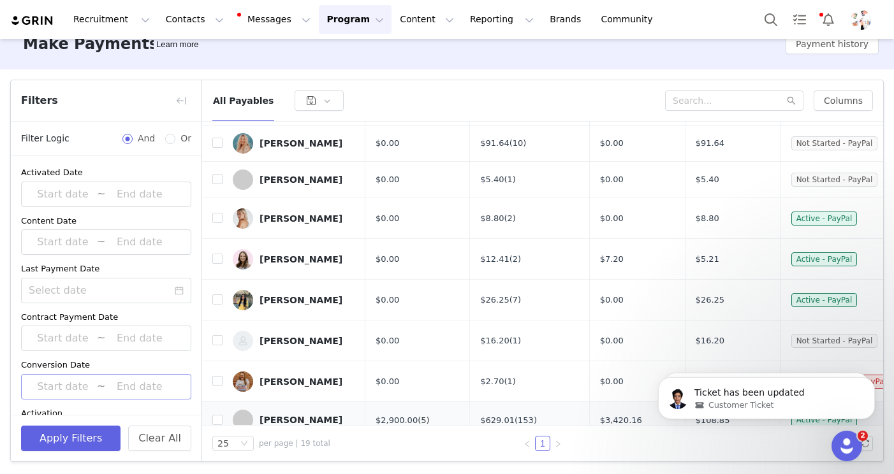
click at [427, 416] on link "(5)" at bounding box center [423, 421] width 11 height 10
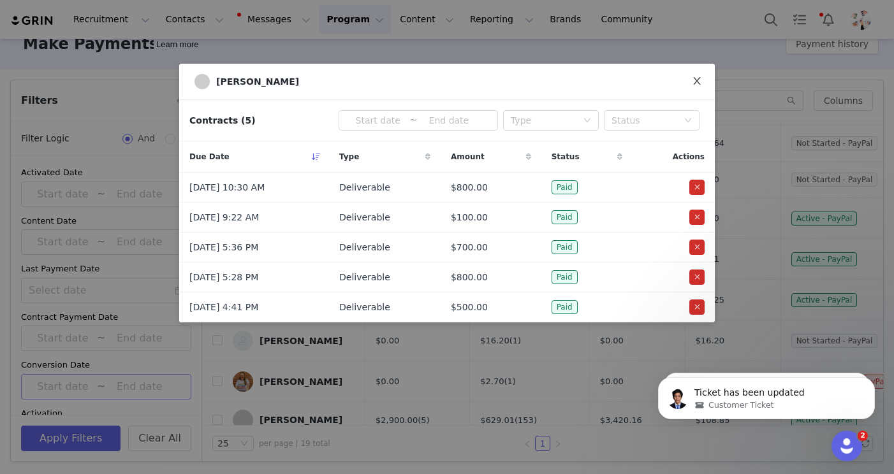
click at [701, 79] on icon "icon: close" at bounding box center [697, 81] width 10 height 10
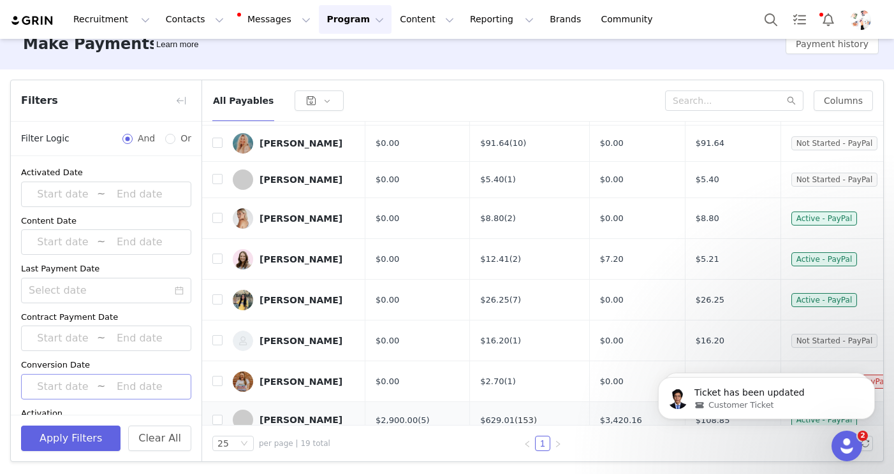
click at [521, 416] on link "(153)" at bounding box center [525, 421] width 22 height 10
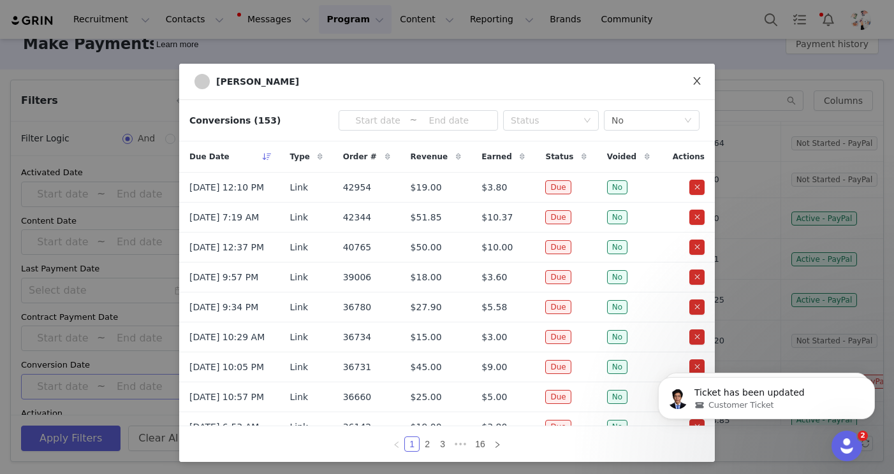
click at [691, 82] on span "Close" at bounding box center [697, 82] width 36 height 36
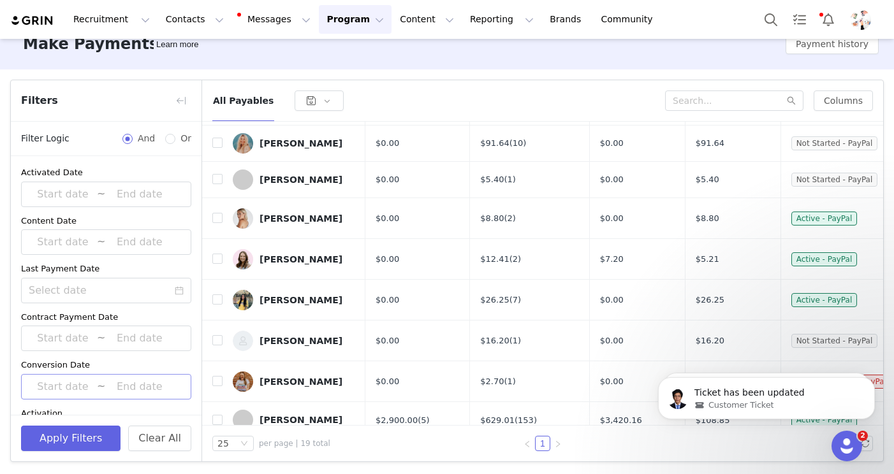
click at [511, 452] on link "(9)" at bounding box center [514, 457] width 11 height 10
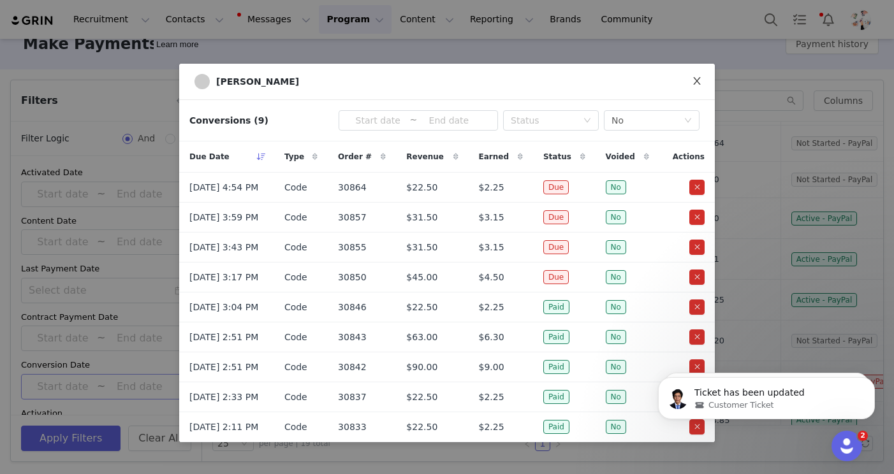
click at [695, 84] on icon "icon: close" at bounding box center [697, 81] width 10 height 10
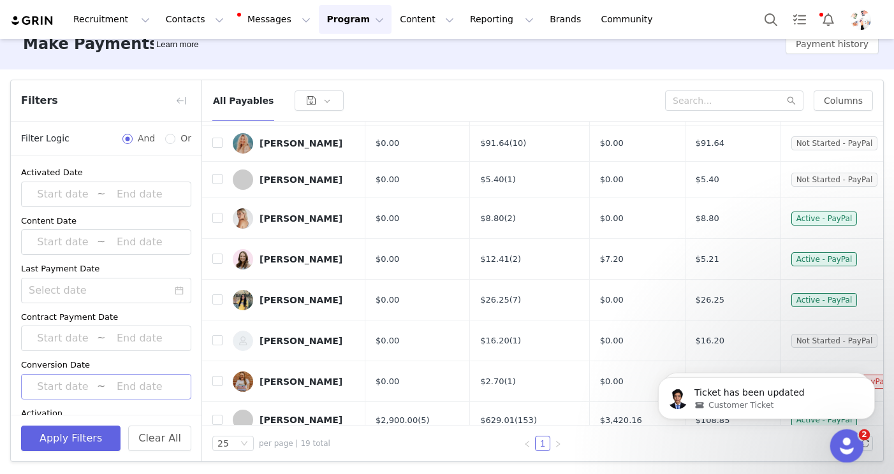
click at [852, 442] on icon "Open Intercom Messenger" at bounding box center [844, 444] width 21 height 21
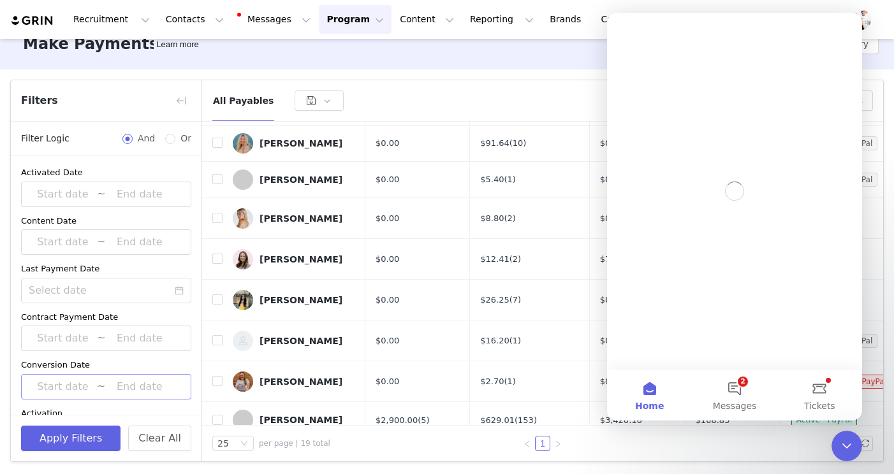
scroll to position [0, 0]
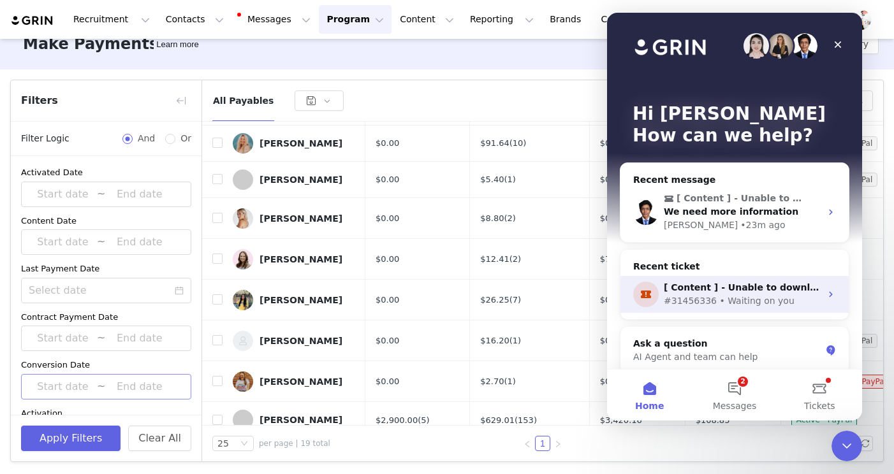
click at [794, 294] on div "[ Content ] - Unable to download / sync content to DropBox" at bounding box center [742, 287] width 157 height 13
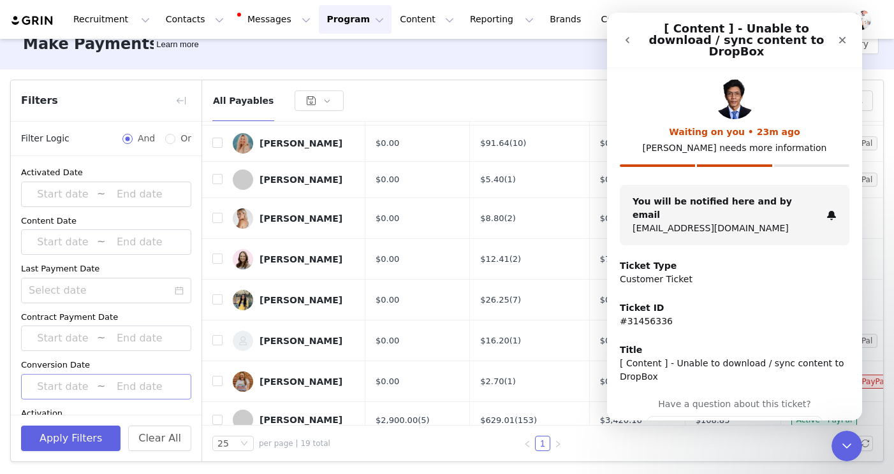
scroll to position [18, 0]
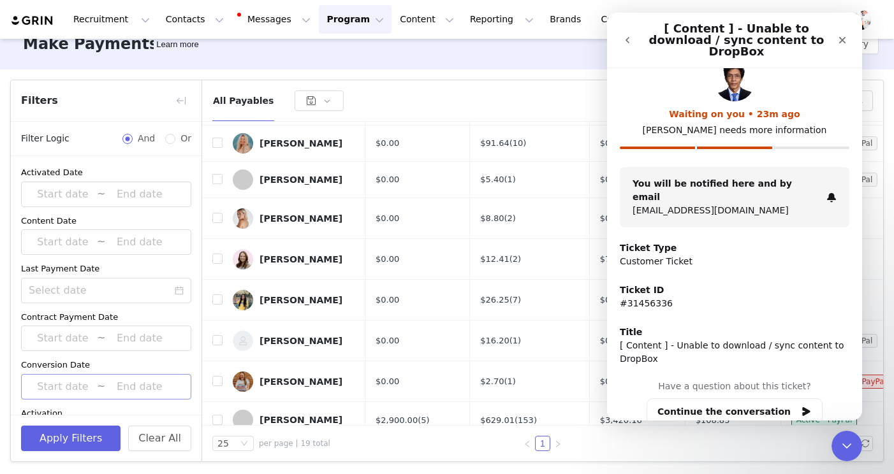
click at [732, 339] on p "[ Content ] - Unable to download / sync content to DropBox" at bounding box center [734, 352] width 229 height 27
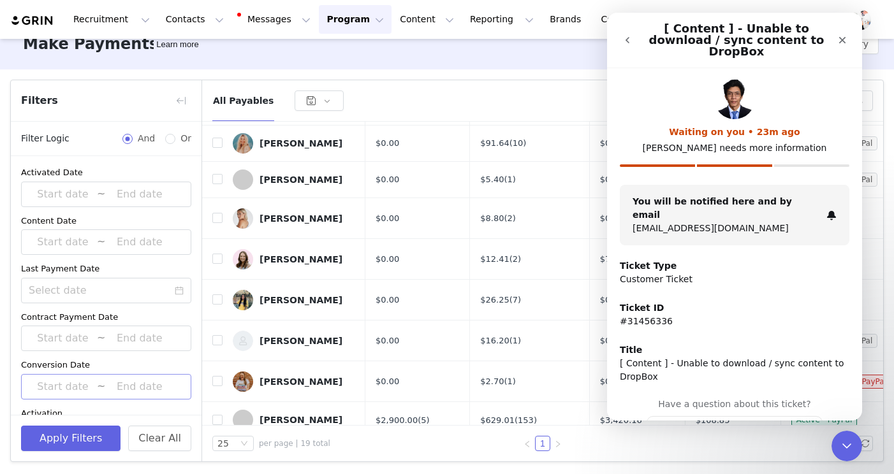
click at [630, 35] on icon "go back" at bounding box center [627, 40] width 10 height 10
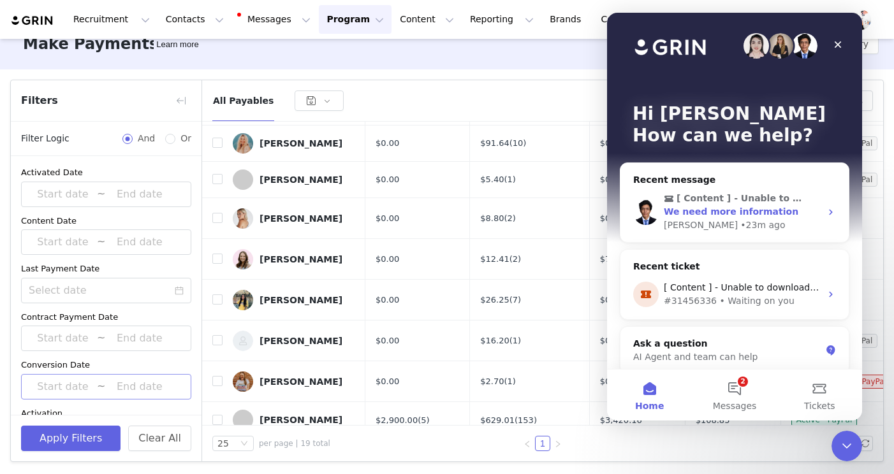
click at [732, 228] on div "[PERSON_NAME] • 23m ago" at bounding box center [742, 225] width 157 height 13
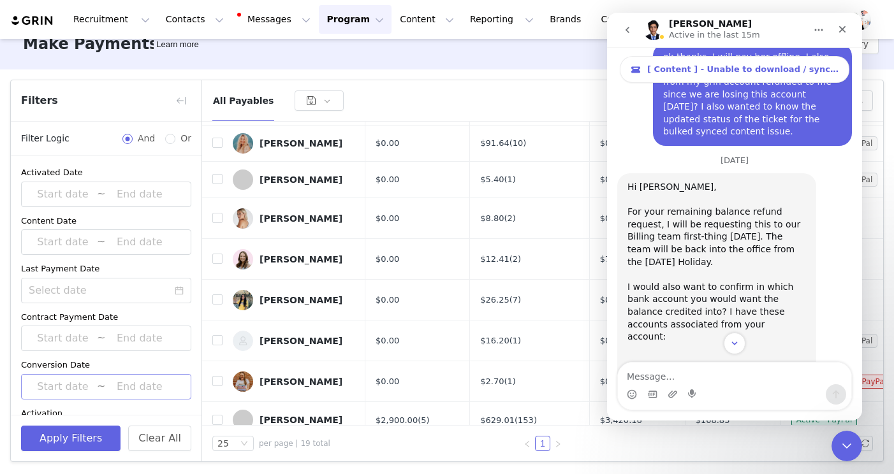
scroll to position [2204, 0]
click at [671, 381] on img "John says…" at bounding box center [712, 418] width 171 height 75
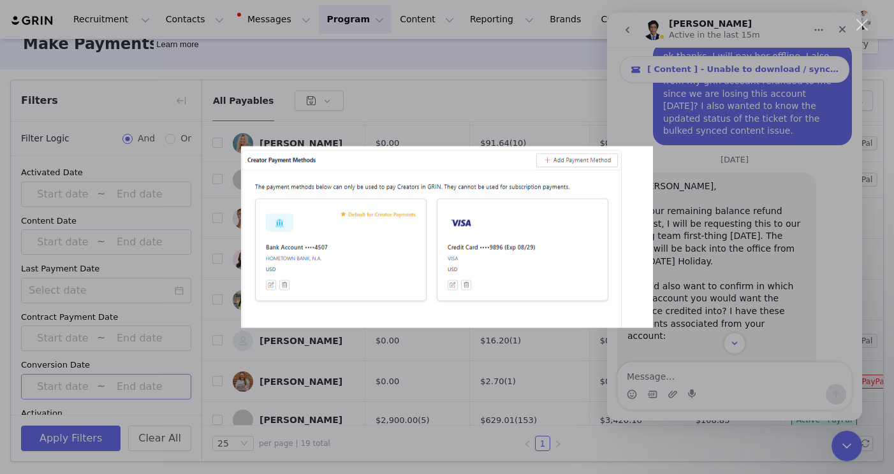
click at [753, 302] on div "Intercom messenger" at bounding box center [447, 237] width 894 height 474
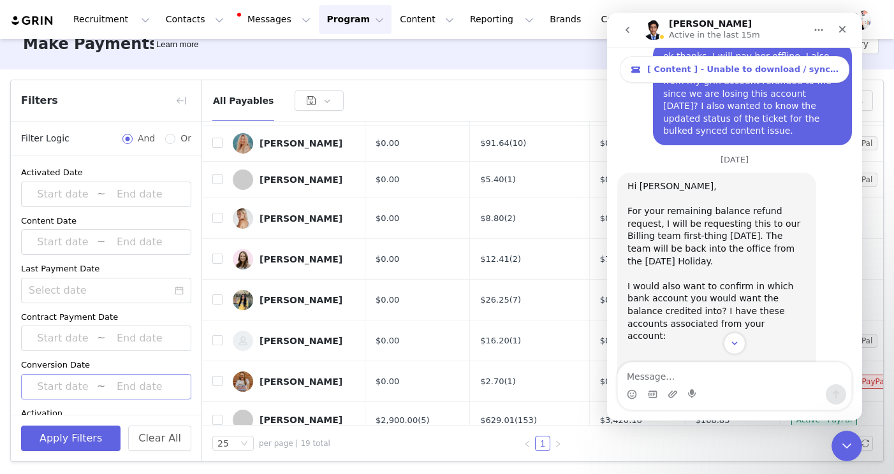
scroll to position [2245, 0]
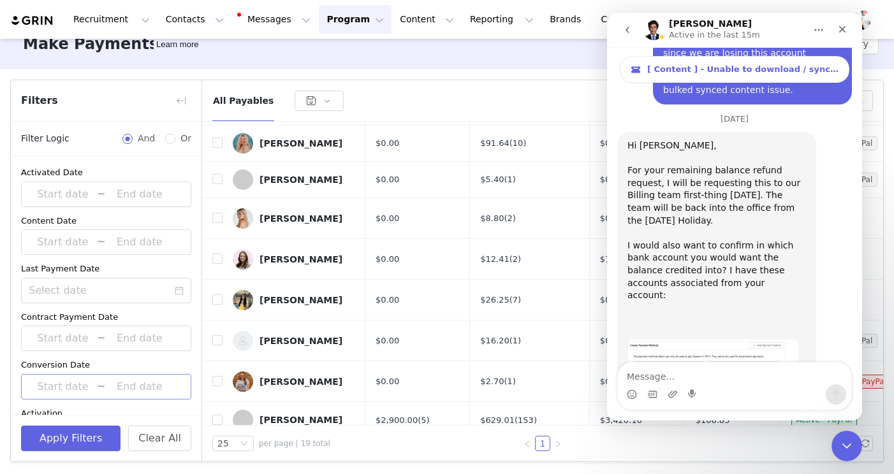
click at [741, 340] on img "John says…" at bounding box center [712, 377] width 171 height 75
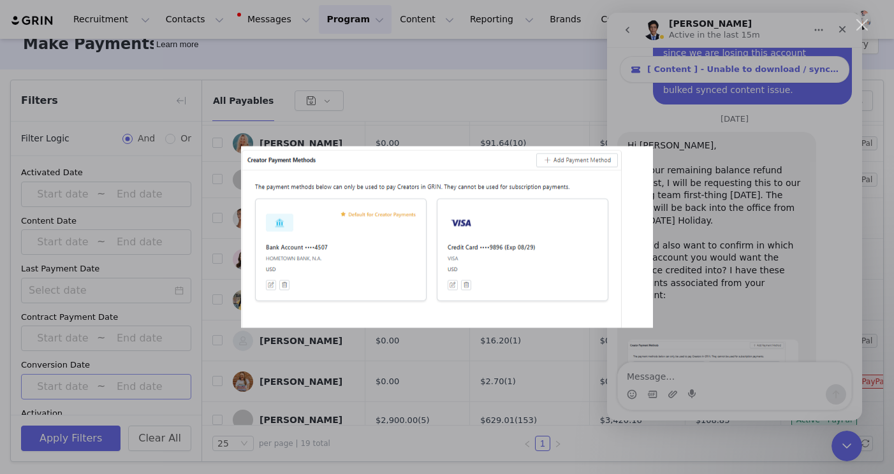
click at [680, 339] on div "Intercom messenger" at bounding box center [447, 237] width 894 height 474
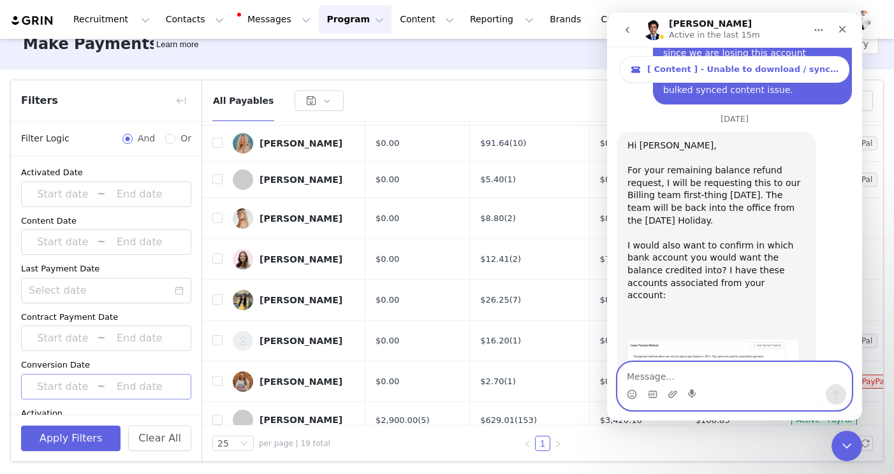
click at [683, 379] on textarea "Message…" at bounding box center [734, 374] width 233 height 22
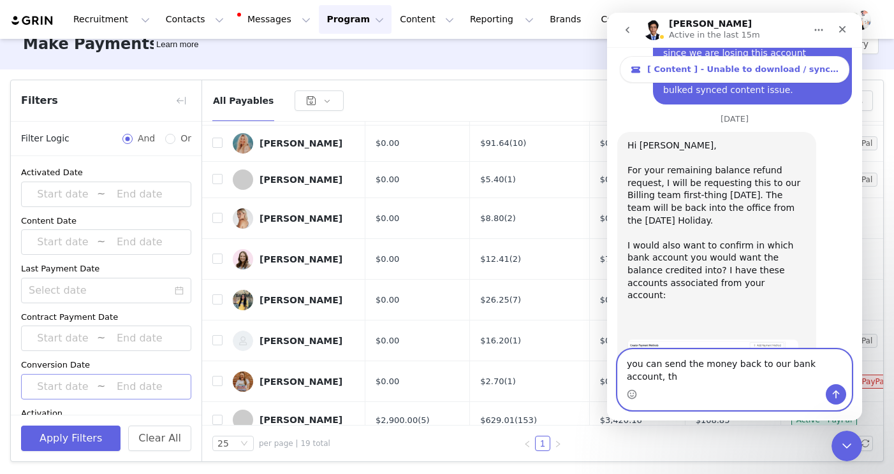
scroll to position [2258, 0]
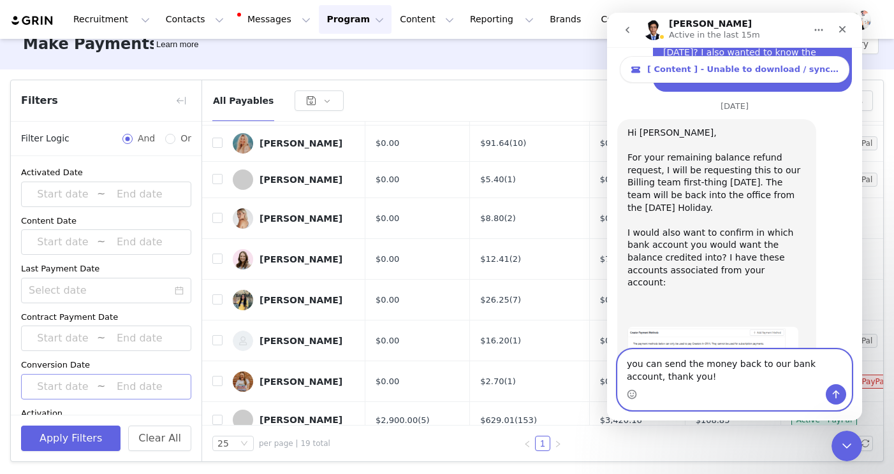
click at [631, 364] on textarea "you can send the money back to our bank account, thank you!" at bounding box center [734, 367] width 233 height 34
click at [699, 379] on textarea "You can send the money back to our bank account, thank you!" at bounding box center [734, 367] width 233 height 34
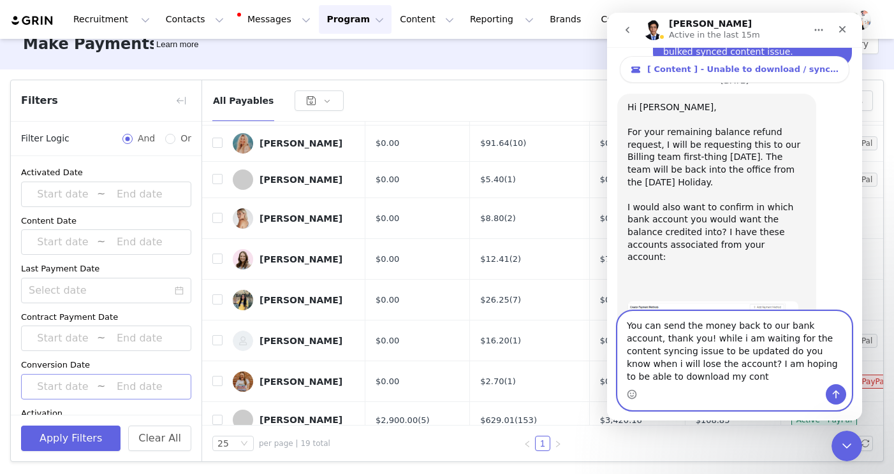
scroll to position [2296, 0]
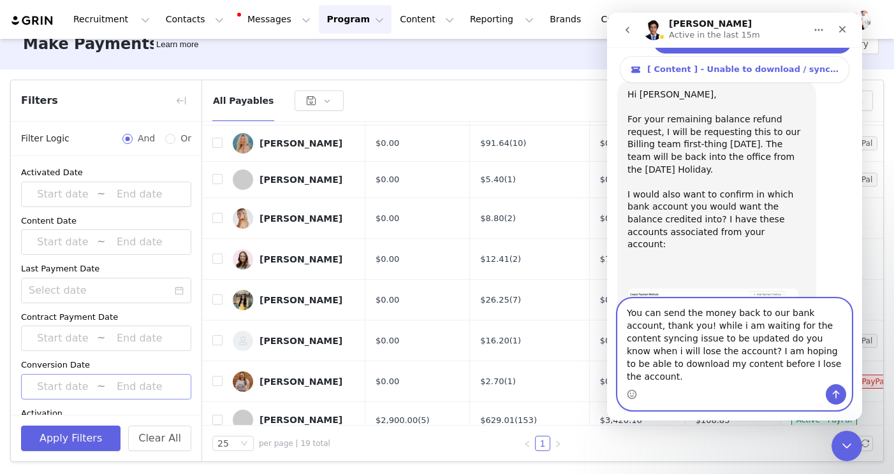
click at [671, 340] on textarea "You can send the money back to our bank account, thank you! while i am waiting …" at bounding box center [734, 341] width 233 height 85
click at [677, 339] on textarea "You can send the money back to our bank account, thank you. while i am waiting …" at bounding box center [734, 341] width 233 height 85
click at [688, 348] on textarea "You can send the money back to our bank account, thank you. While i am waiting …" at bounding box center [734, 341] width 233 height 85
type textarea "You can send the money back to our bank account, thank you. While i am waiting …"
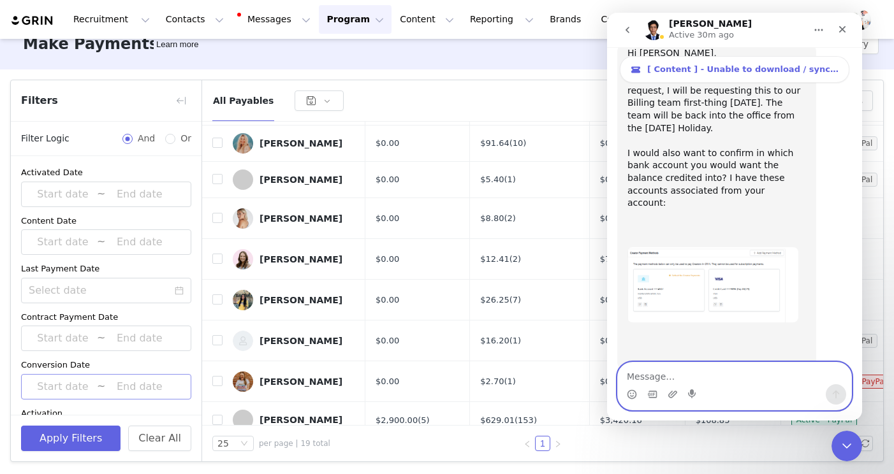
scroll to position [2345, 0]
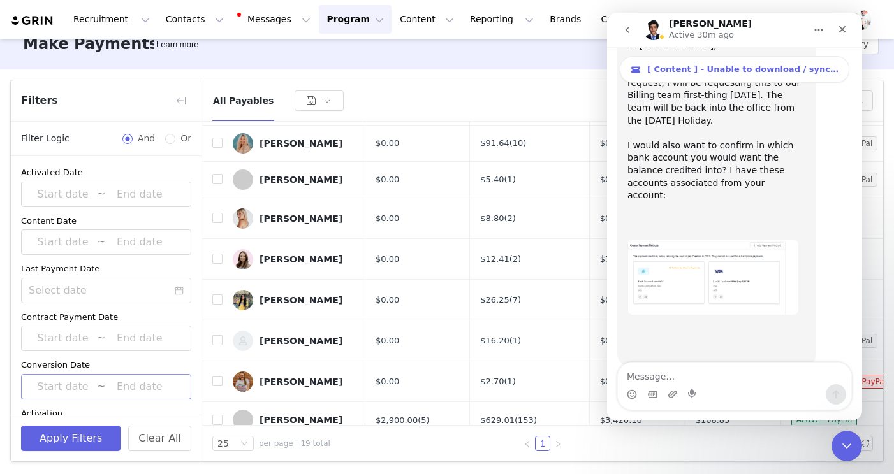
click at [630, 29] on icon "go back" at bounding box center [627, 30] width 10 height 10
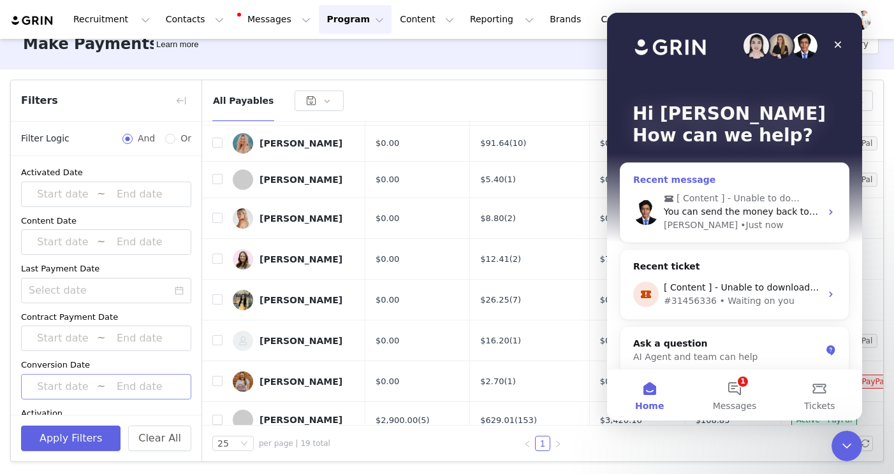
scroll to position [12, 0]
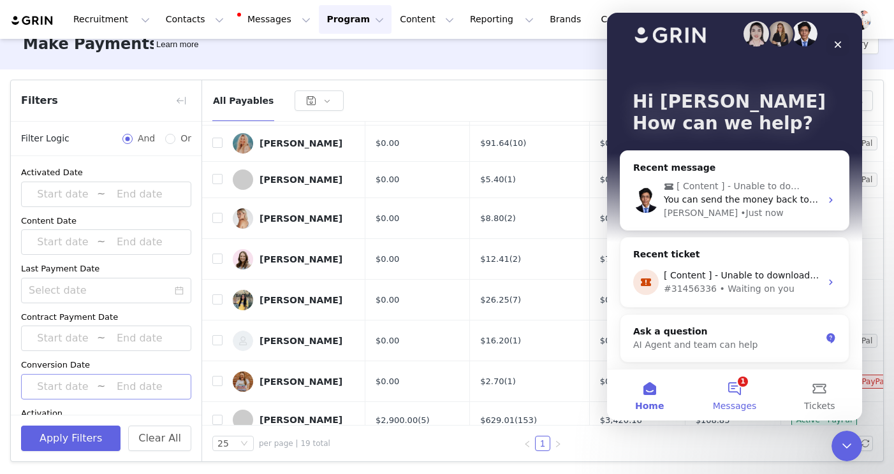
click at [727, 398] on button "1 Messages" at bounding box center [734, 395] width 85 height 51
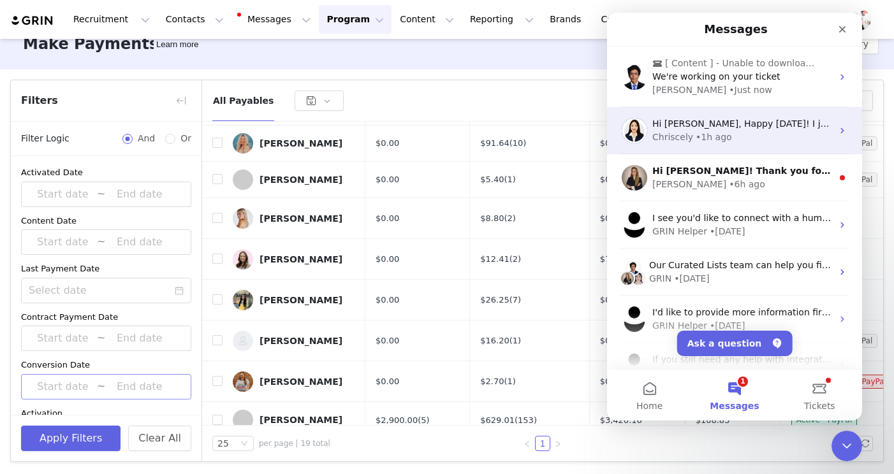
click at [768, 131] on div "Chriscely • 1h ago" at bounding box center [742, 137] width 180 height 13
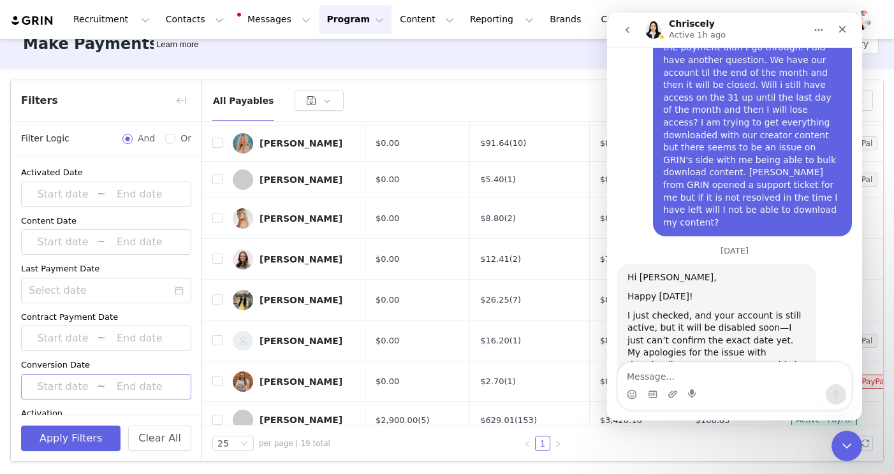
scroll to position [1399, 0]
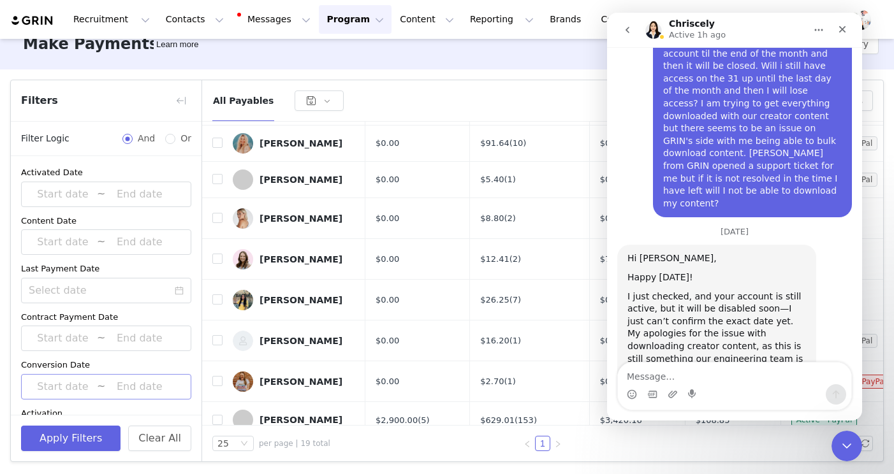
click at [630, 26] on icon "go back" at bounding box center [627, 30] width 10 height 10
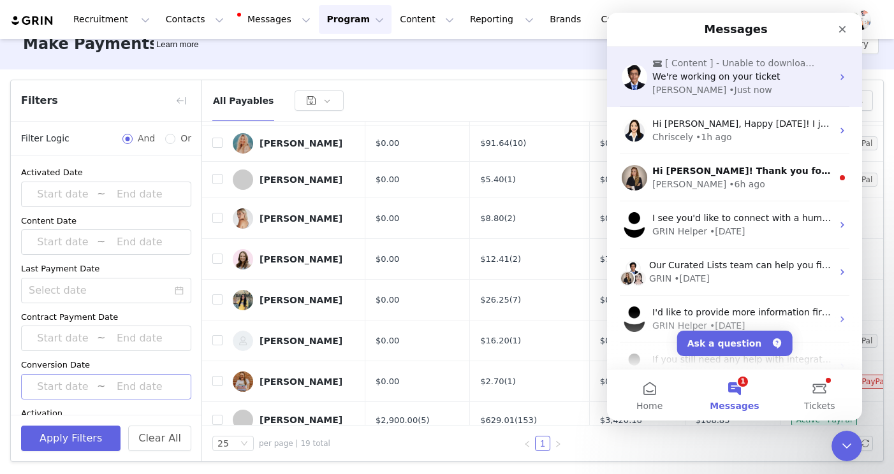
scroll to position [0, 0]
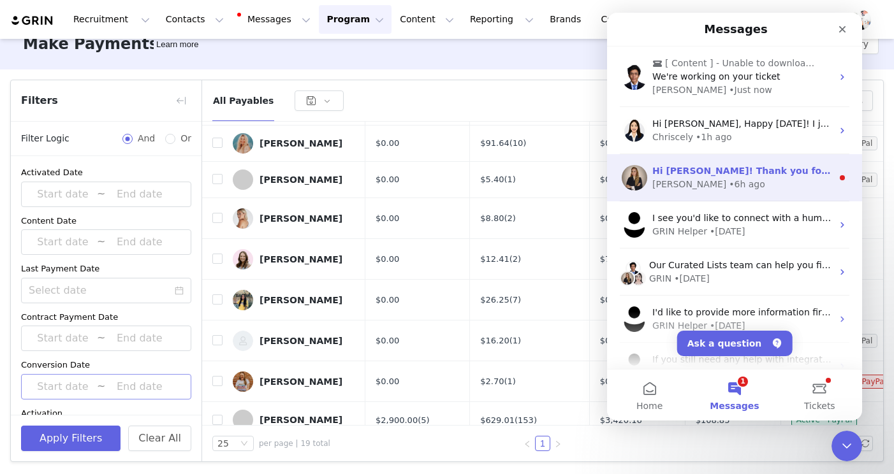
click at [735, 182] on div "[PERSON_NAME] • 6h ago" at bounding box center [742, 184] width 180 height 13
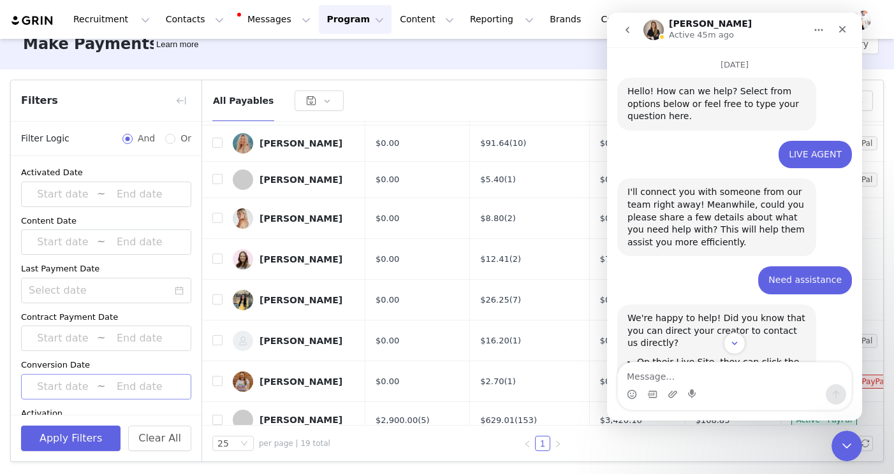
click at [628, 30] on icon "go back" at bounding box center [627, 30] width 10 height 10
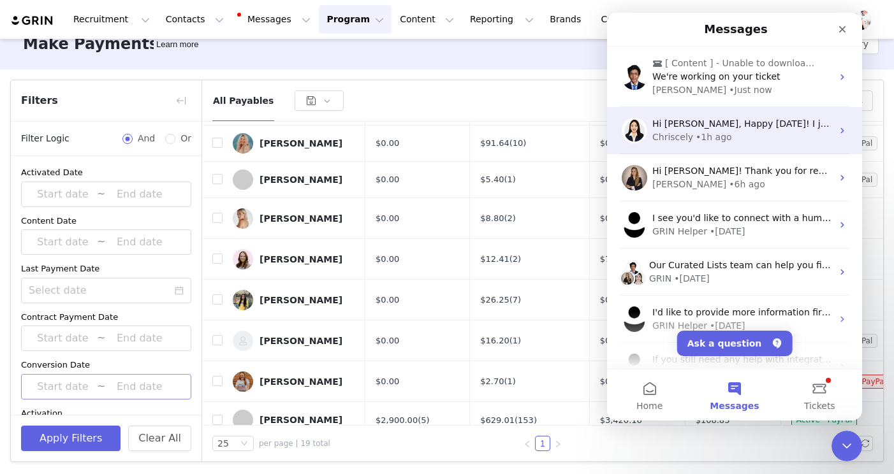
click at [761, 138] on div "Chriscely • 1h ago" at bounding box center [742, 137] width 180 height 13
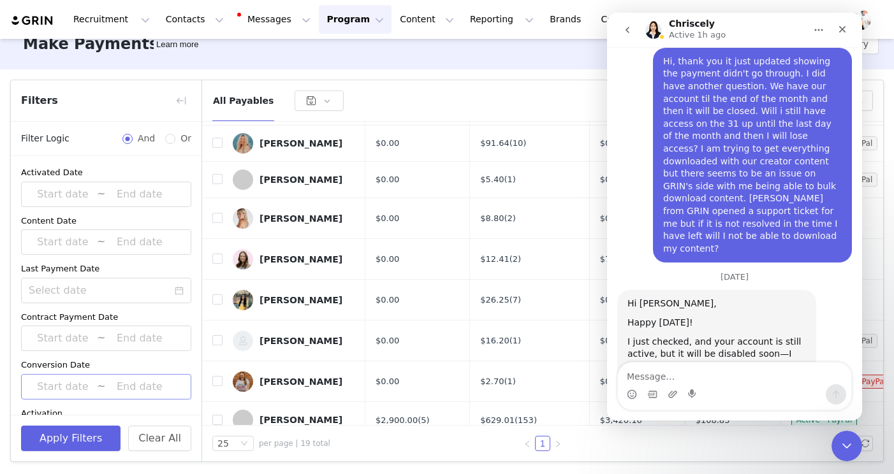
scroll to position [1399, 0]
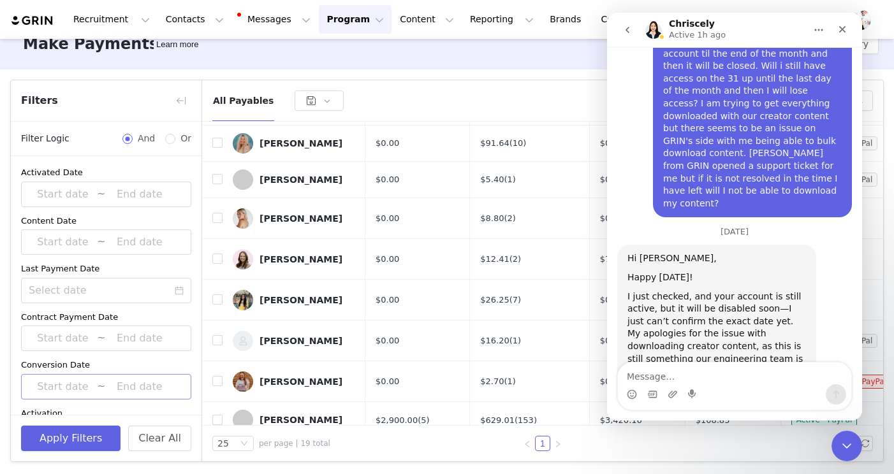
click at [709, 374] on textarea "Message…" at bounding box center [734, 374] width 233 height 22
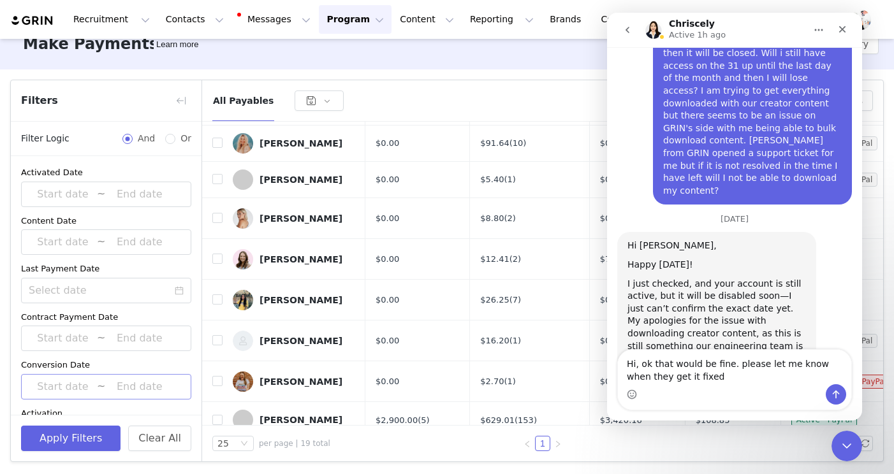
type textarea "Hi, ok that would be fine. please let me know when they get it fixed!"
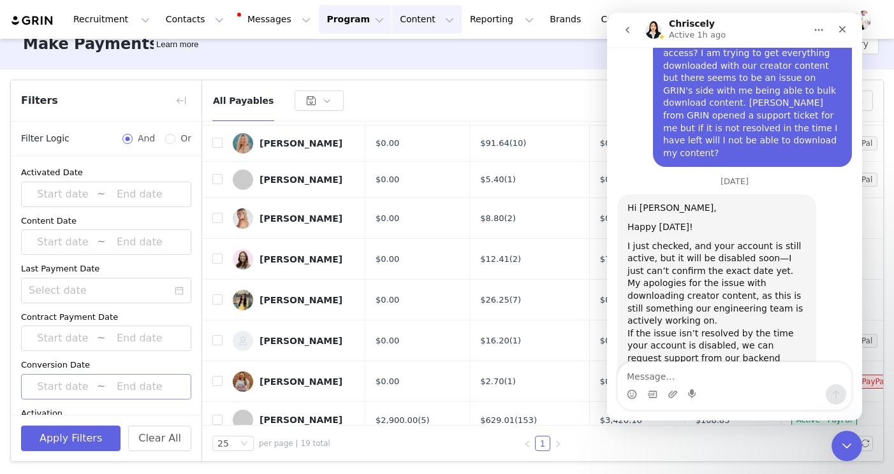
click at [512, 55] on div "Make Payments Learn more Payment history" at bounding box center [447, 43] width 894 height 51
click at [400, 29] on button "Content Content" at bounding box center [426, 19] width 69 height 29
click at [331, 48] on div "Make Payments Learn more Payment history" at bounding box center [447, 43] width 894 height 51
click at [337, 29] on button "Program Program" at bounding box center [355, 19] width 73 height 29
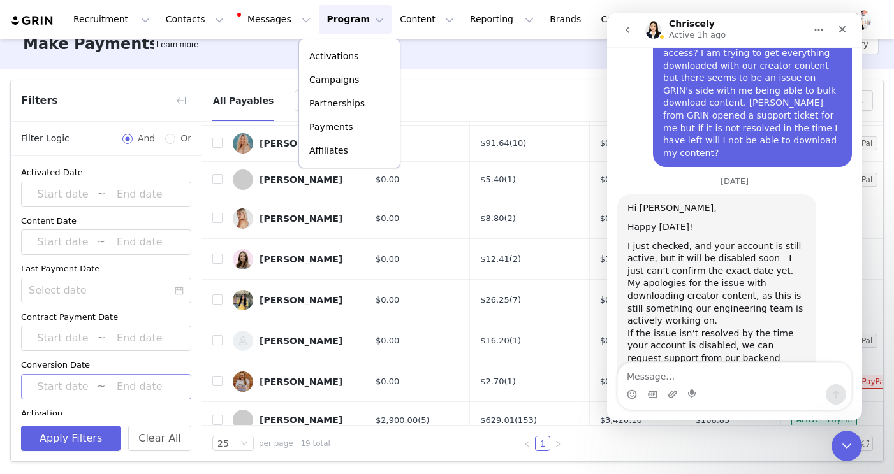
click at [441, 94] on div "All Payables" at bounding box center [438, 101] width 453 height 20
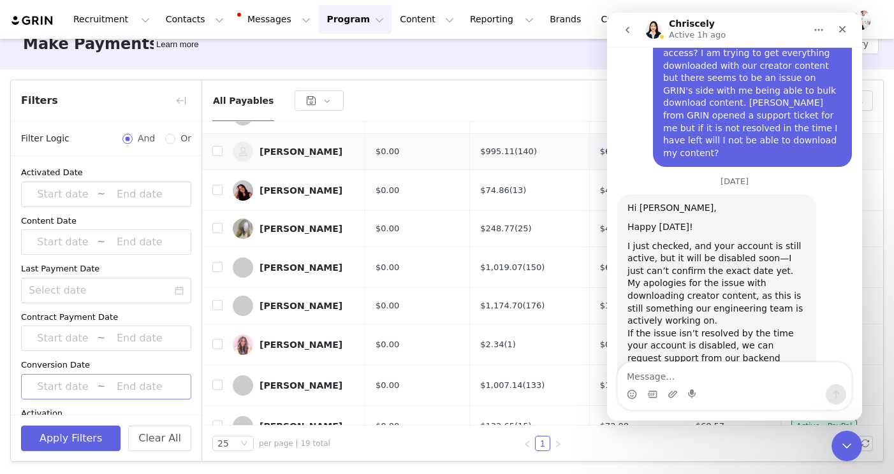
scroll to position [0, 0]
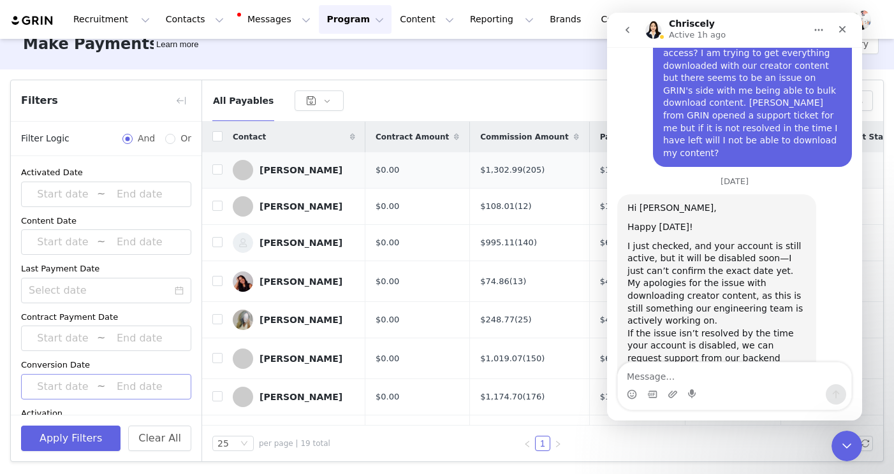
click at [247, 177] on span at bounding box center [243, 170] width 20 height 20
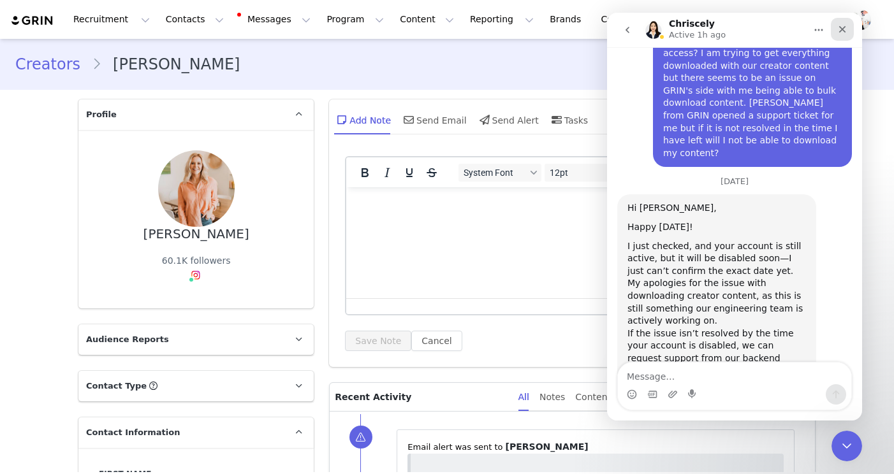
click at [840, 27] on icon "Close" at bounding box center [842, 29] width 7 height 7
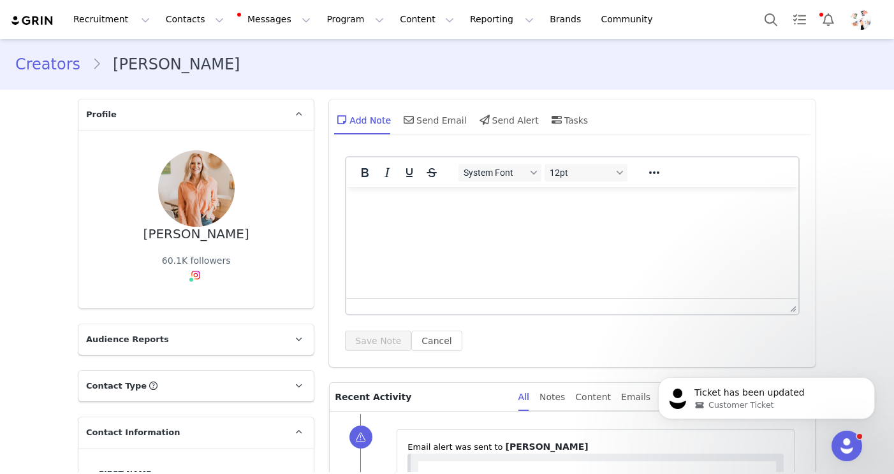
click at [50, 66] on link "Creators" at bounding box center [53, 64] width 76 height 23
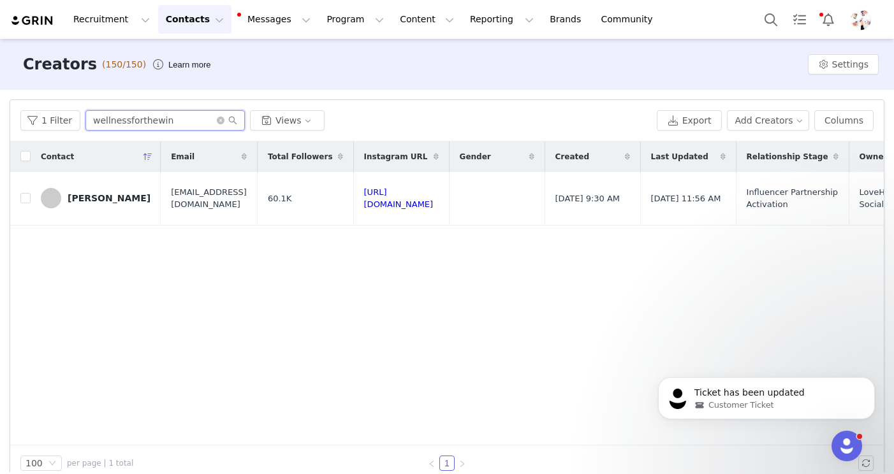
click at [164, 119] on input "wellnessforthewin" at bounding box center [164, 120] width 159 height 20
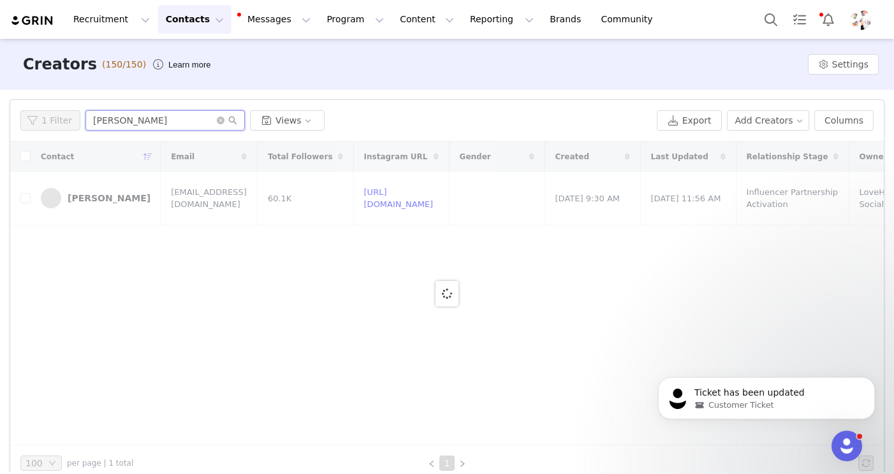
type input "kassand"
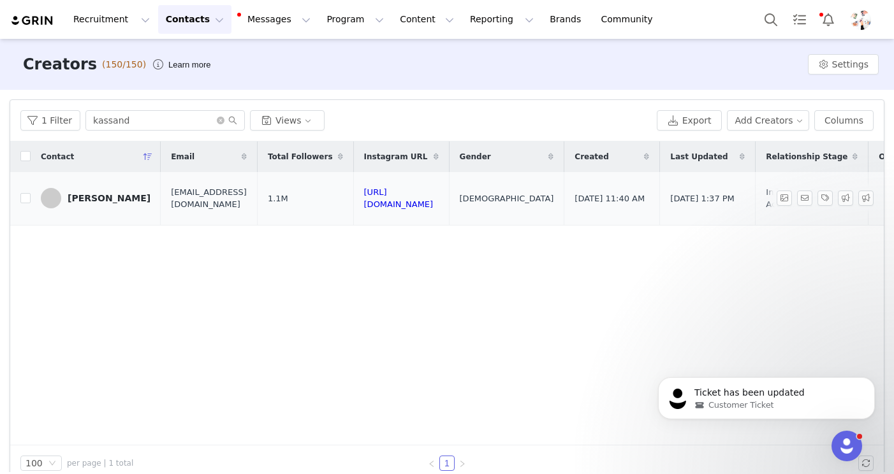
click at [51, 200] on span at bounding box center [51, 198] width 20 height 20
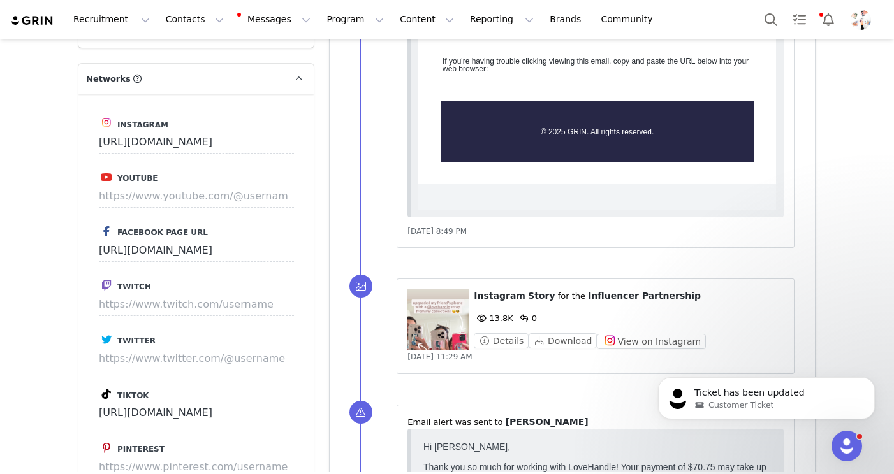
scroll to position [1653, 0]
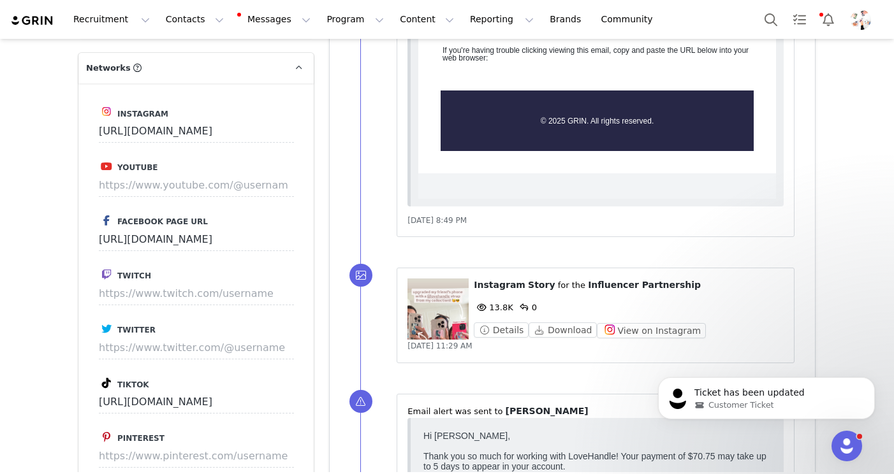
click at [439, 310] on figure at bounding box center [437, 309] width 61 height 61
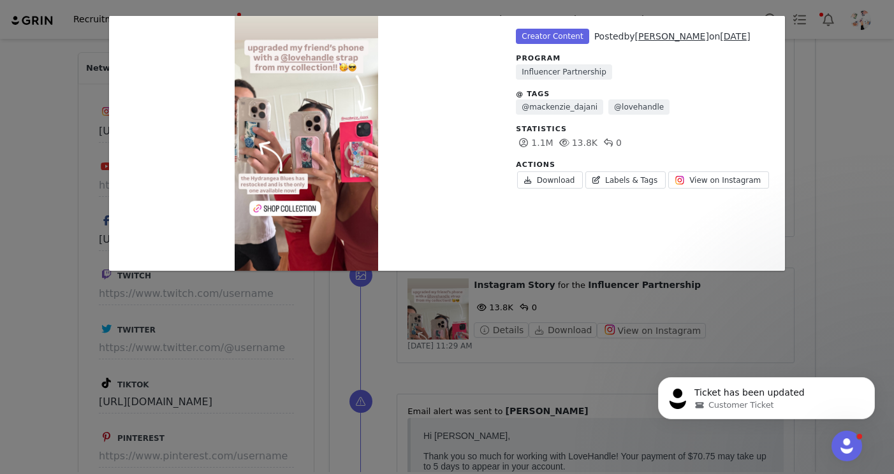
click at [301, 207] on div "Unlabeled" at bounding box center [306, 143] width 394 height 255
click at [406, 315] on div "Unlabeled Creator Content Posted by [PERSON_NAME] on [DATE] Program Influencer …" at bounding box center [447, 237] width 894 height 474
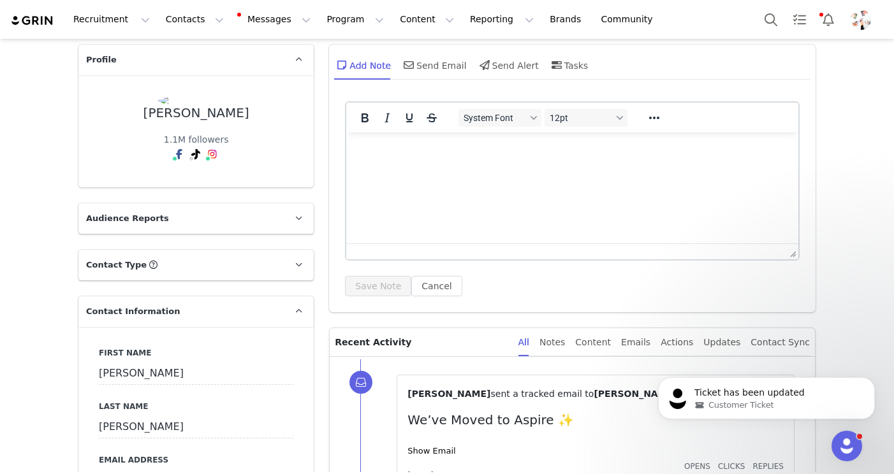
scroll to position [0, 0]
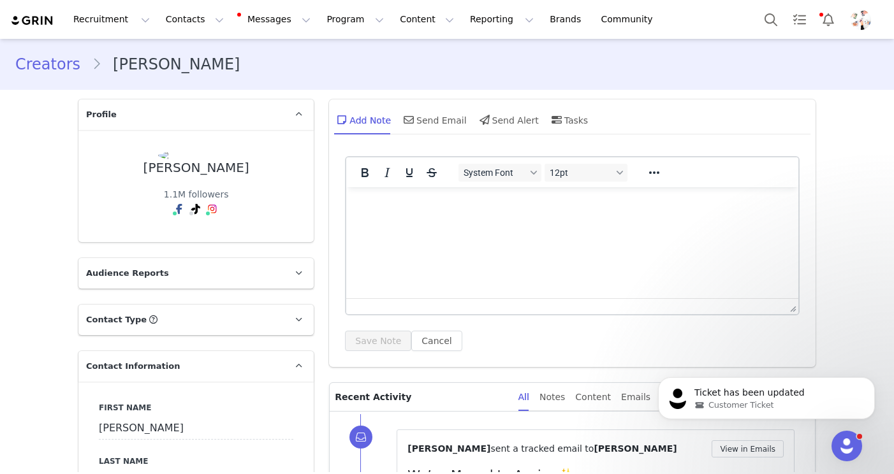
click at [58, 59] on link "Creators" at bounding box center [53, 64] width 76 height 23
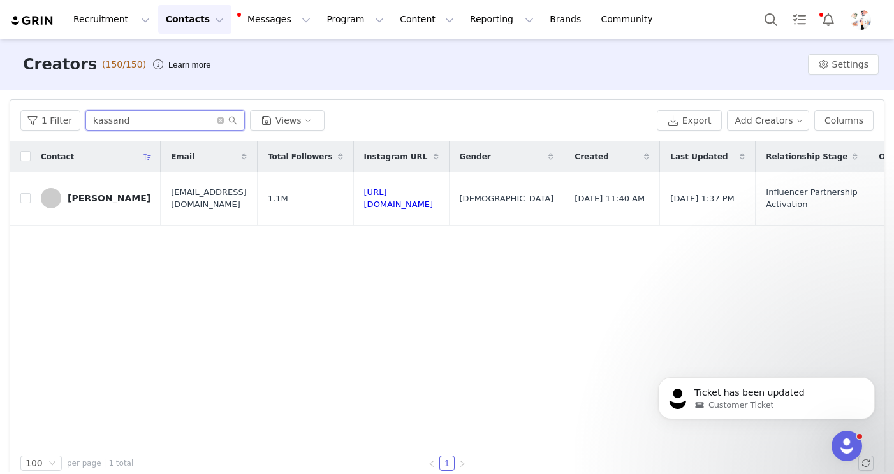
click at [165, 126] on input "kassand" at bounding box center [164, 120] width 159 height 20
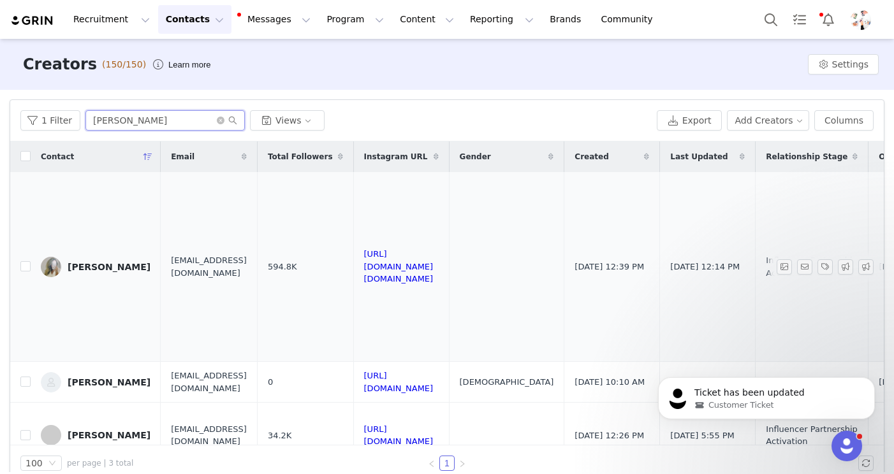
type input "[PERSON_NAME]"
click at [57, 265] on img at bounding box center [51, 267] width 20 height 20
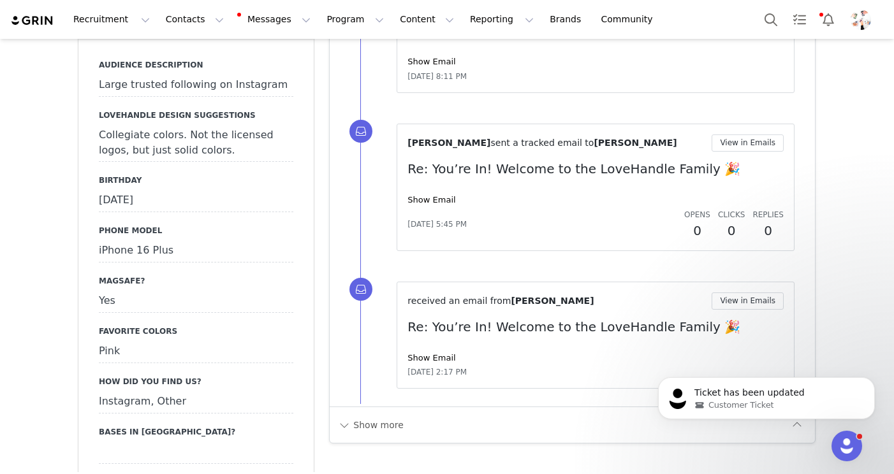
scroll to position [1483, 0]
